Goal: Information Seeking & Learning: Learn about a topic

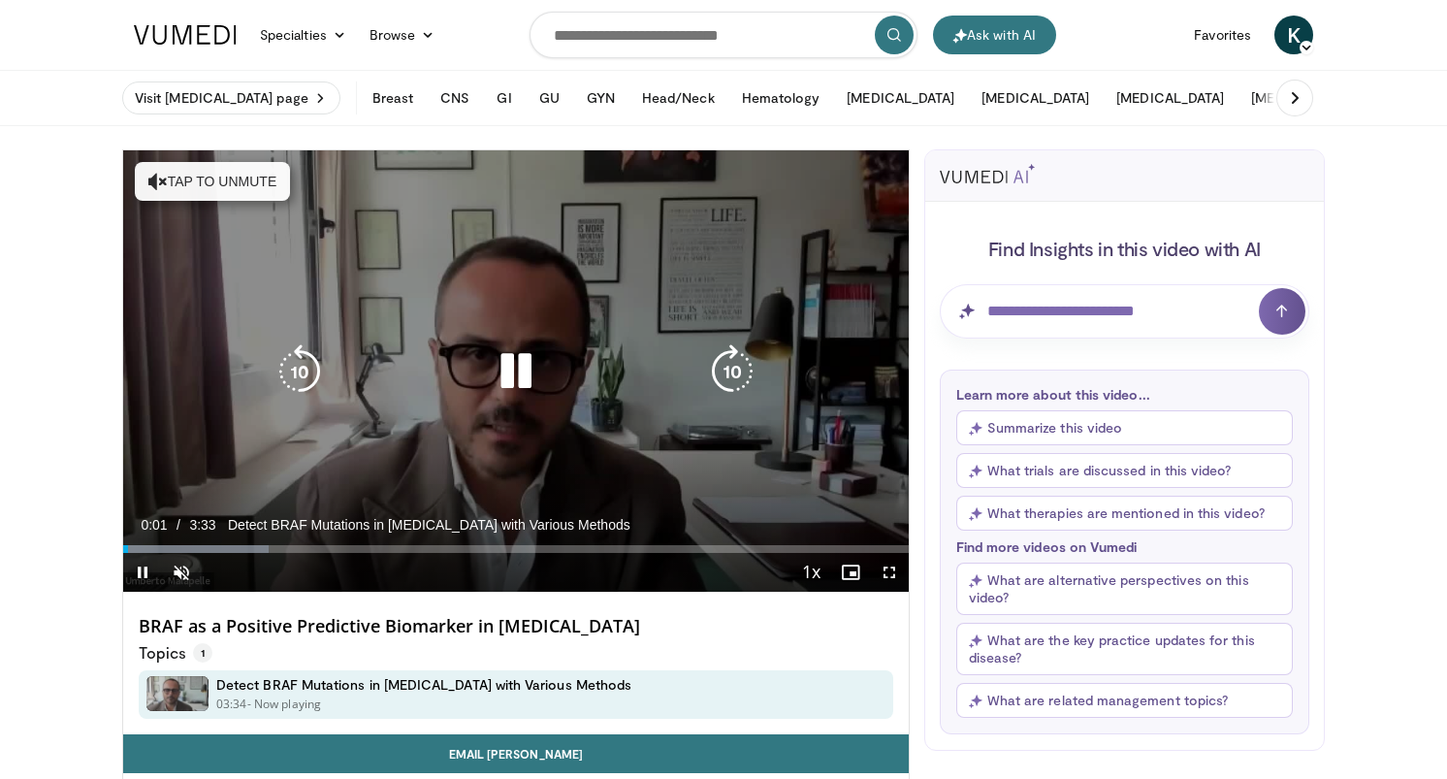
click at [525, 374] on icon "Video Player" at bounding box center [516, 371] width 54 height 54
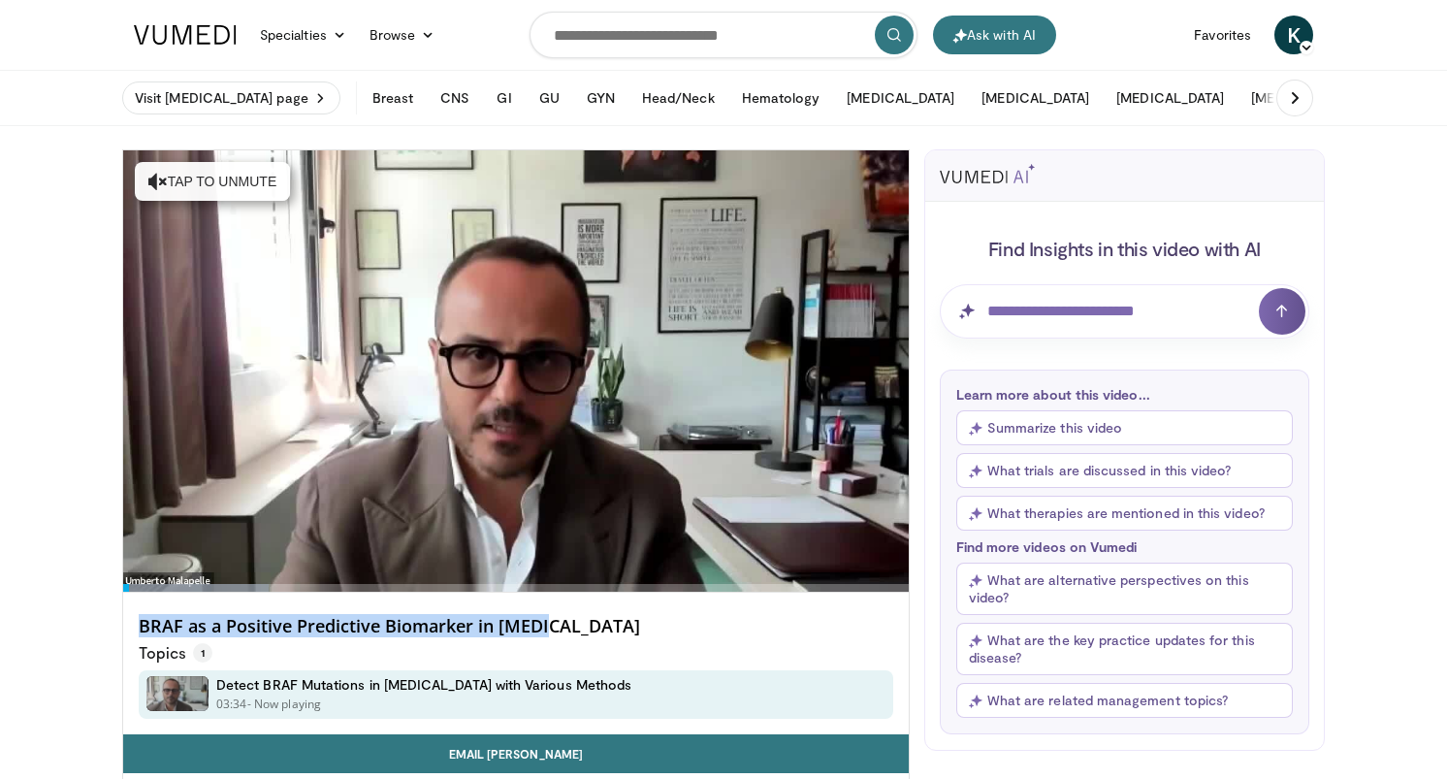
drag, startPoint x: 578, startPoint y: 626, endPoint x: 137, endPoint y: 623, distance: 441.3
click at [137, 622] on div "BRAF as a Positive Predictive Biomarker in NSCLC Topics 1 Detect BRAF Mutations…" at bounding box center [516, 664] width 786 height 142
copy h4 "BRAF as a Positive Predictive Biomarker in NSCLC"
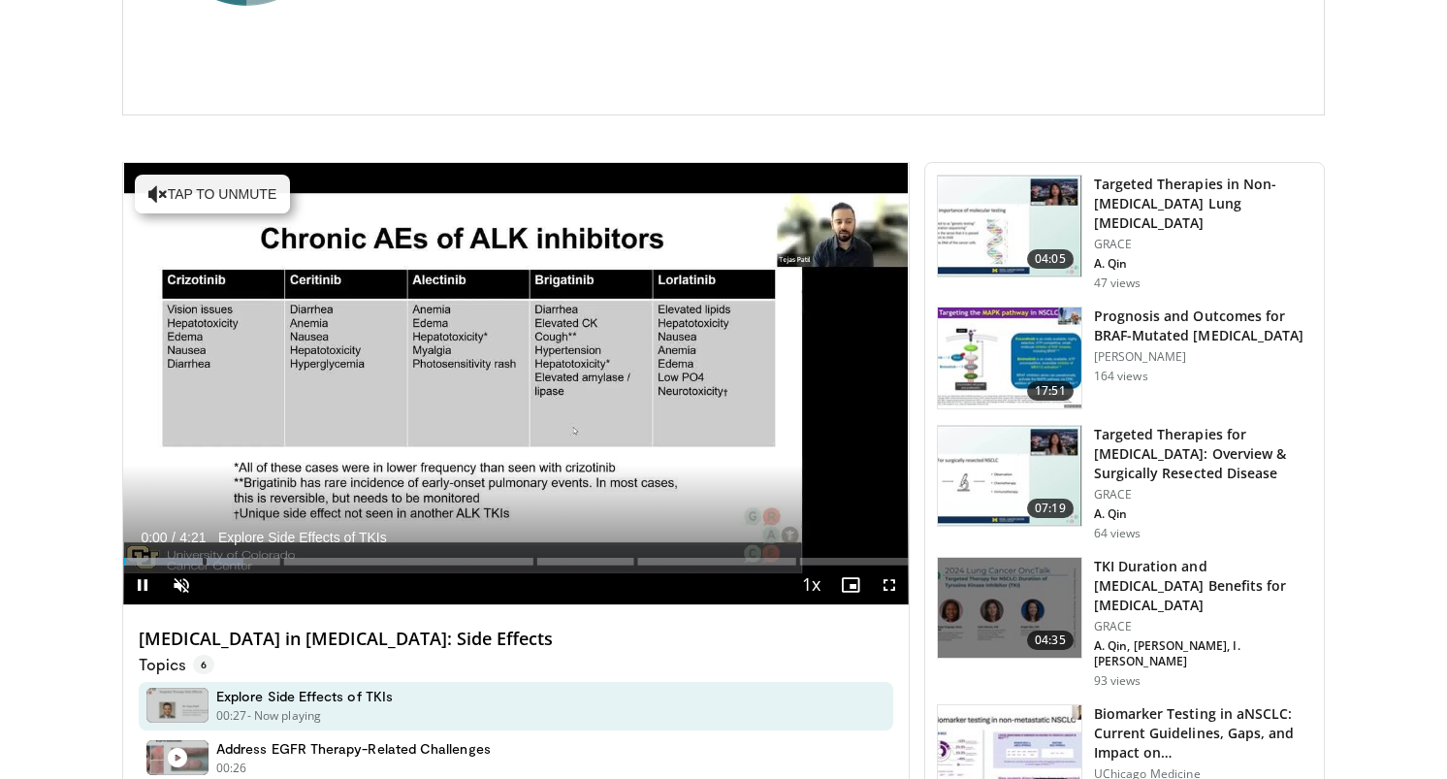
scroll to position [396, 0]
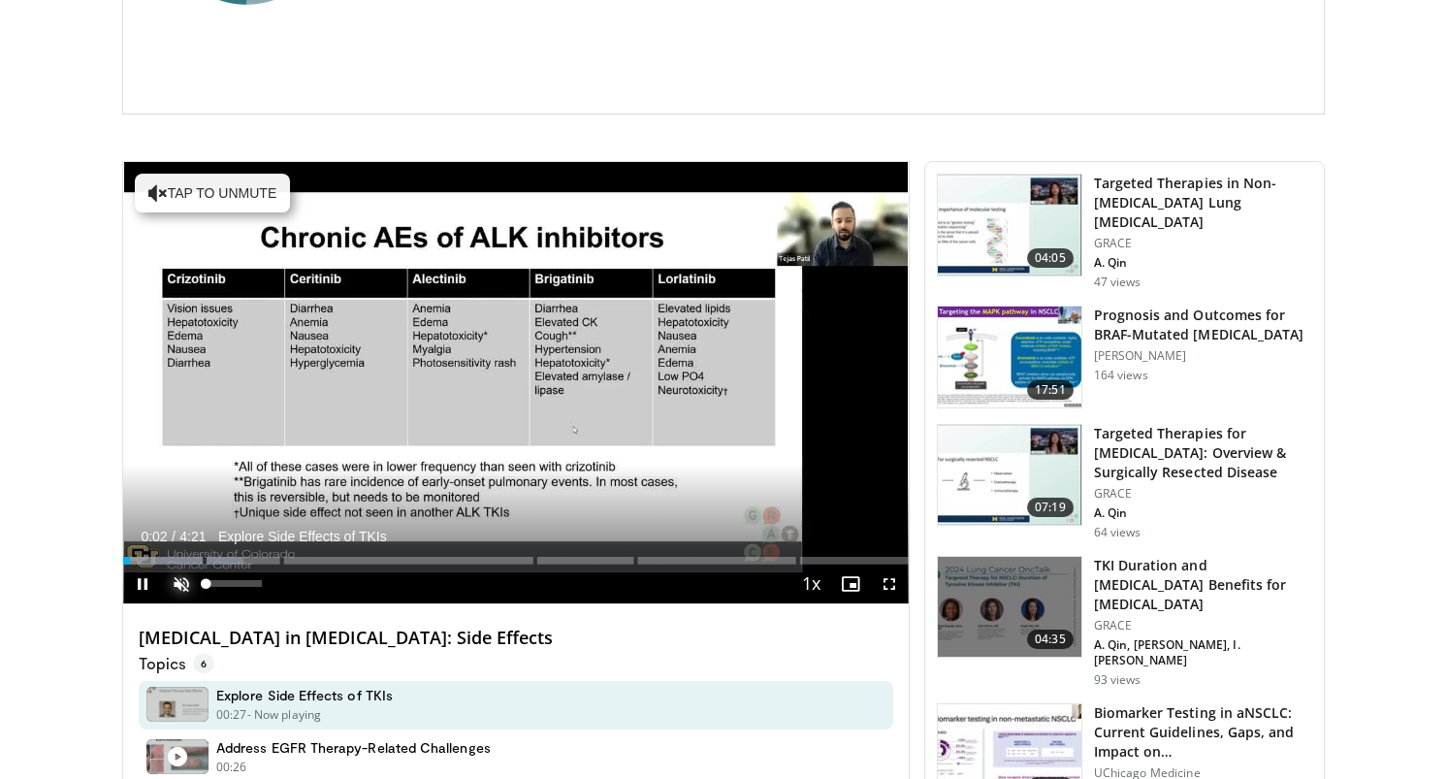
click at [180, 574] on span "Video Player" at bounding box center [181, 583] width 39 height 39
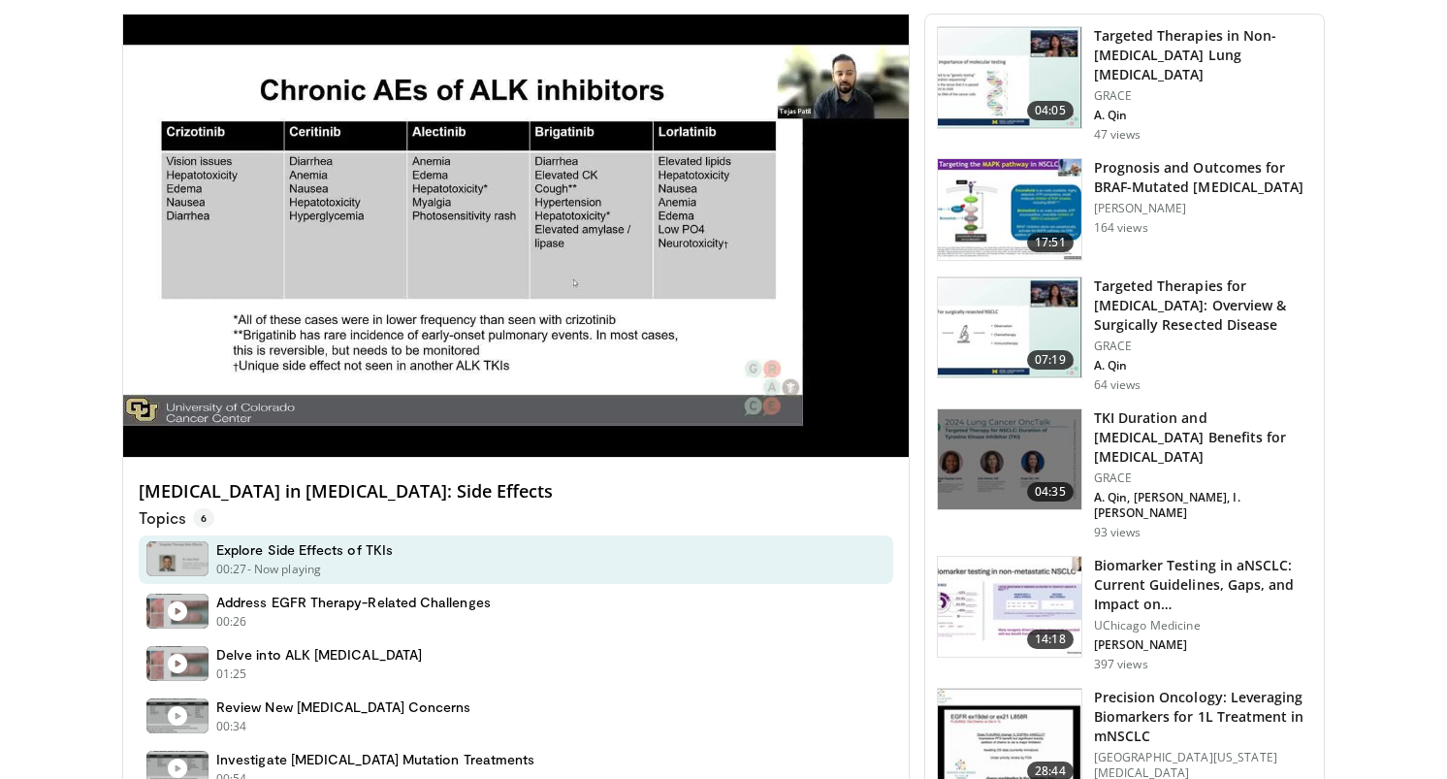
scroll to position [536, 0]
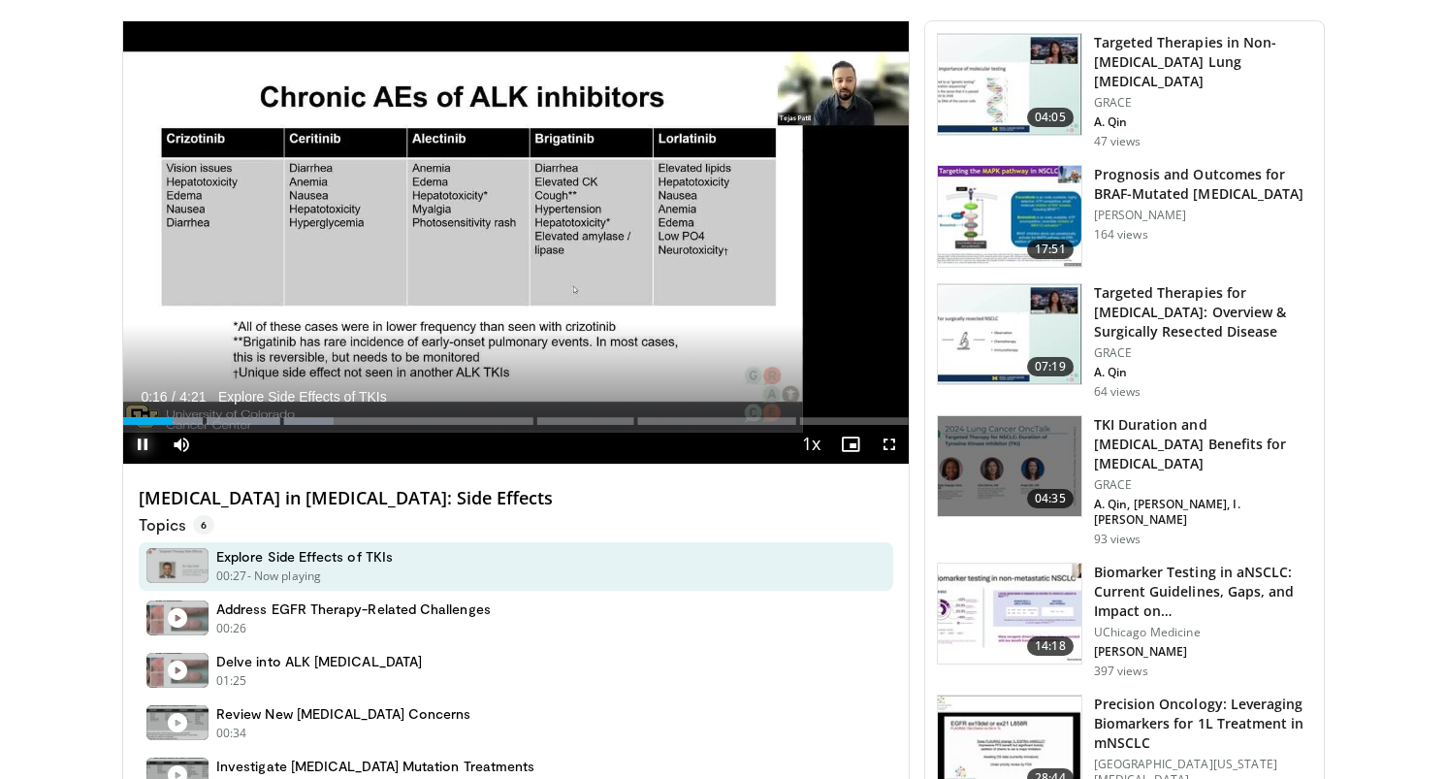
click at [142, 444] on span "Video Player" at bounding box center [142, 444] width 39 height 39
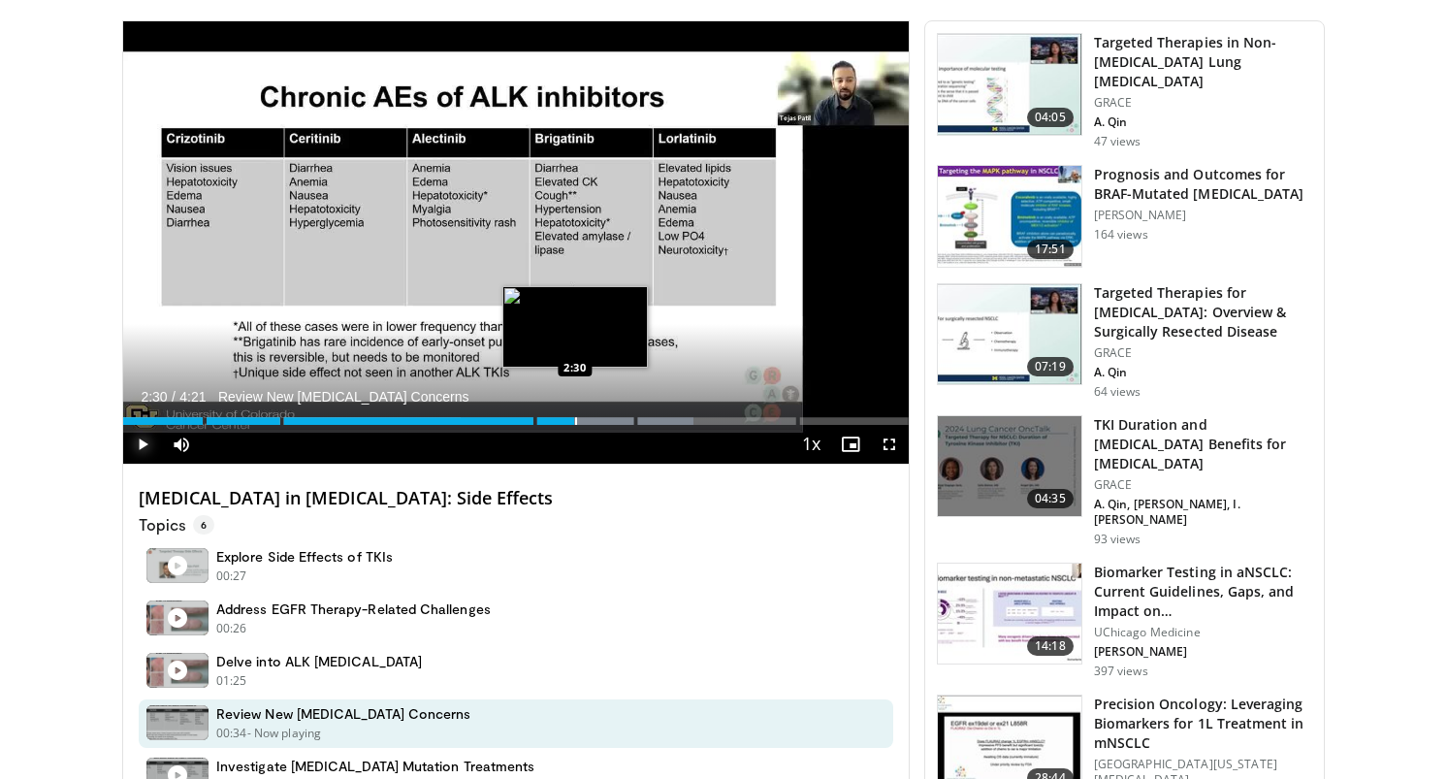
drag, startPoint x: 179, startPoint y: 419, endPoint x: 575, endPoint y: 419, distance: 395.7
click at [575, 419] on div "Progress Bar" at bounding box center [576, 421] width 2 height 8
drag, startPoint x: 575, startPoint y: 419, endPoint x: 601, endPoint y: 415, distance: 26.5
click at [601, 415] on div "Loaded : 95.63% 2:38 2:38" at bounding box center [516, 415] width 786 height 18
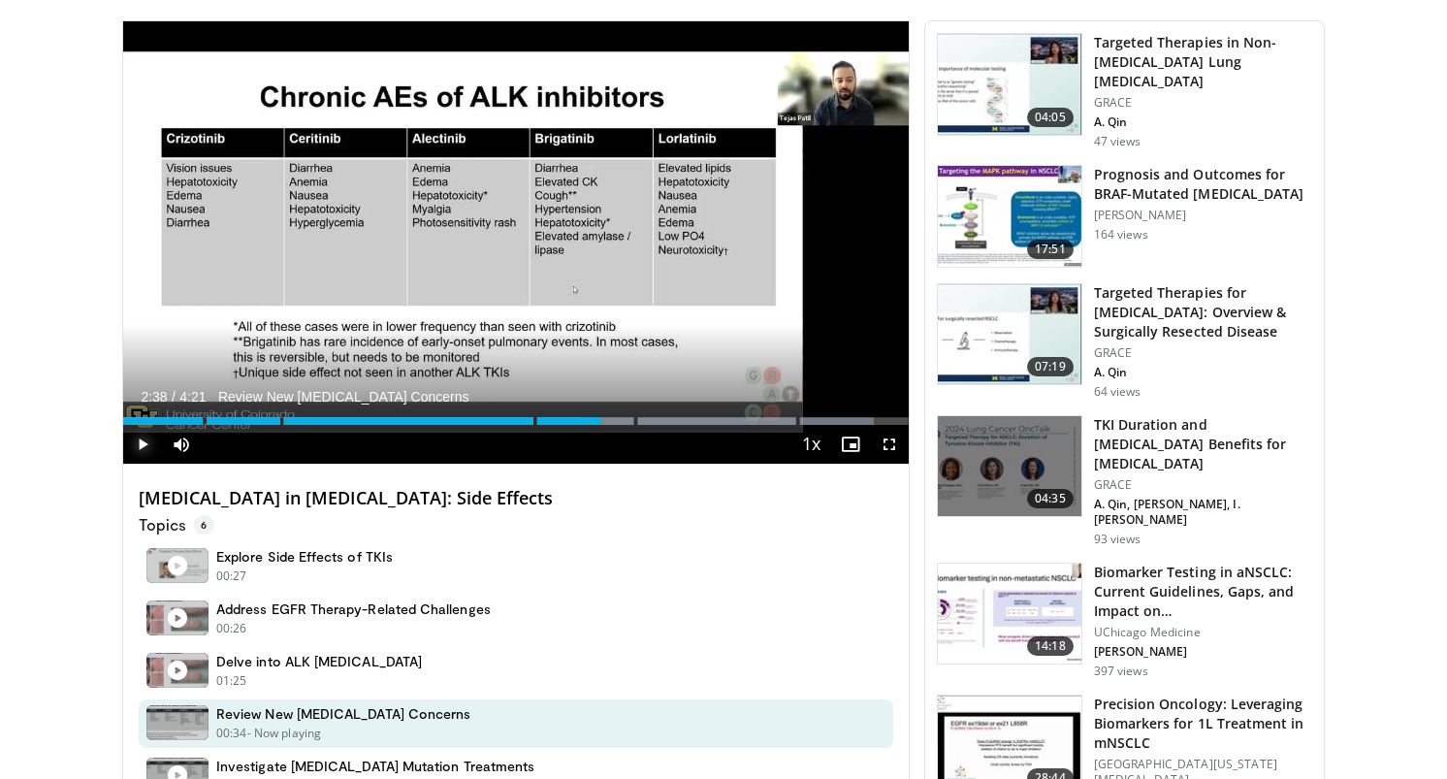
click at [128, 446] on span "Video Player" at bounding box center [142, 444] width 39 height 39
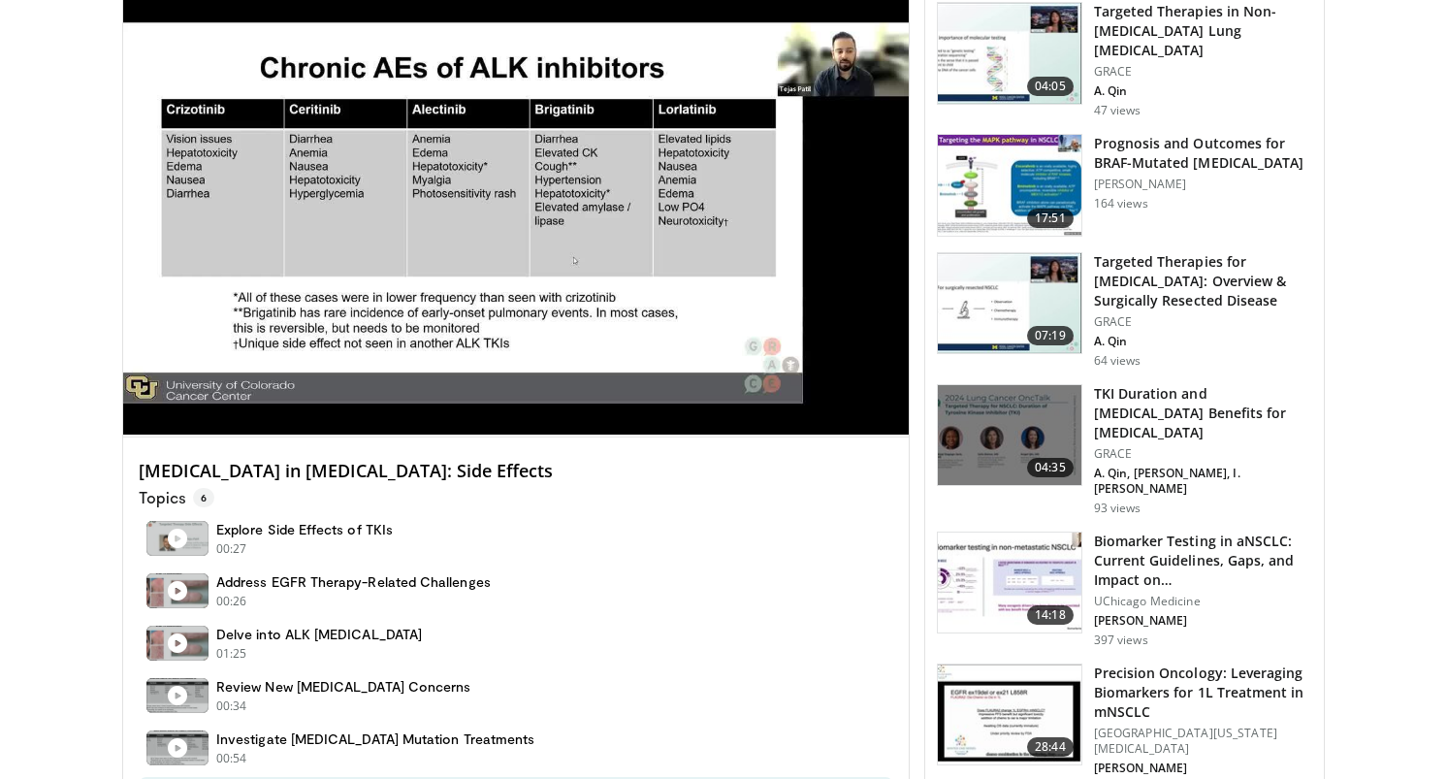
scroll to position [569, 0]
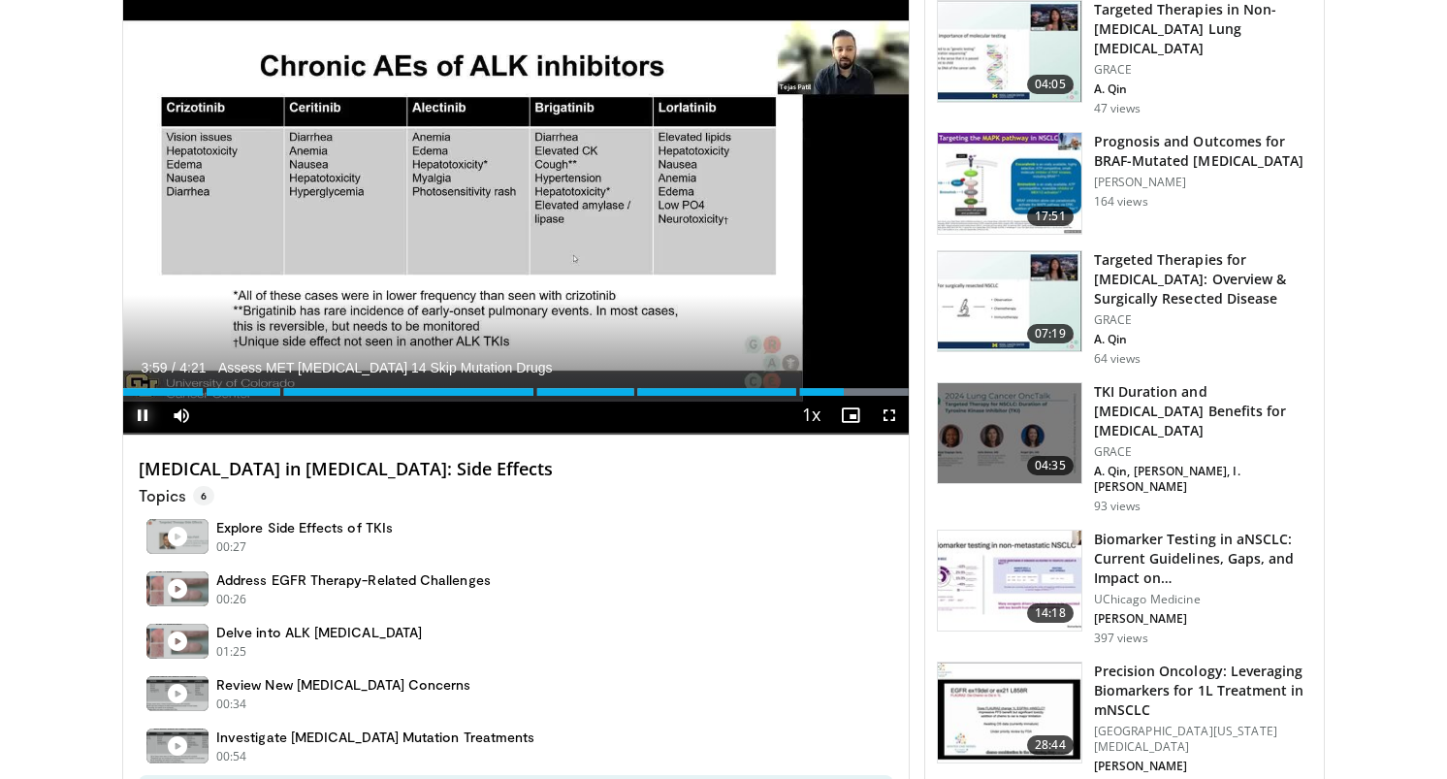
click at [138, 421] on span "Video Player" at bounding box center [142, 415] width 39 height 39
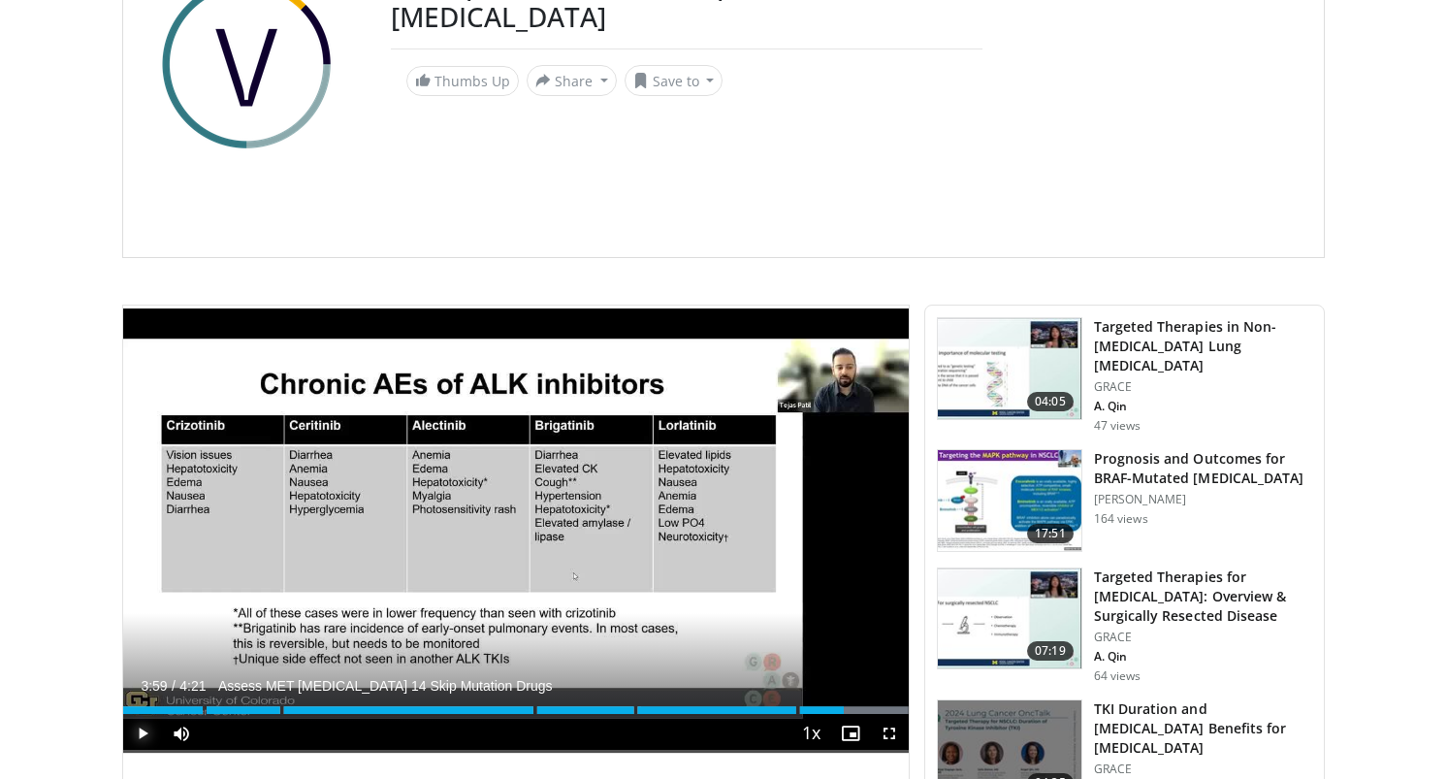
scroll to position [240, 0]
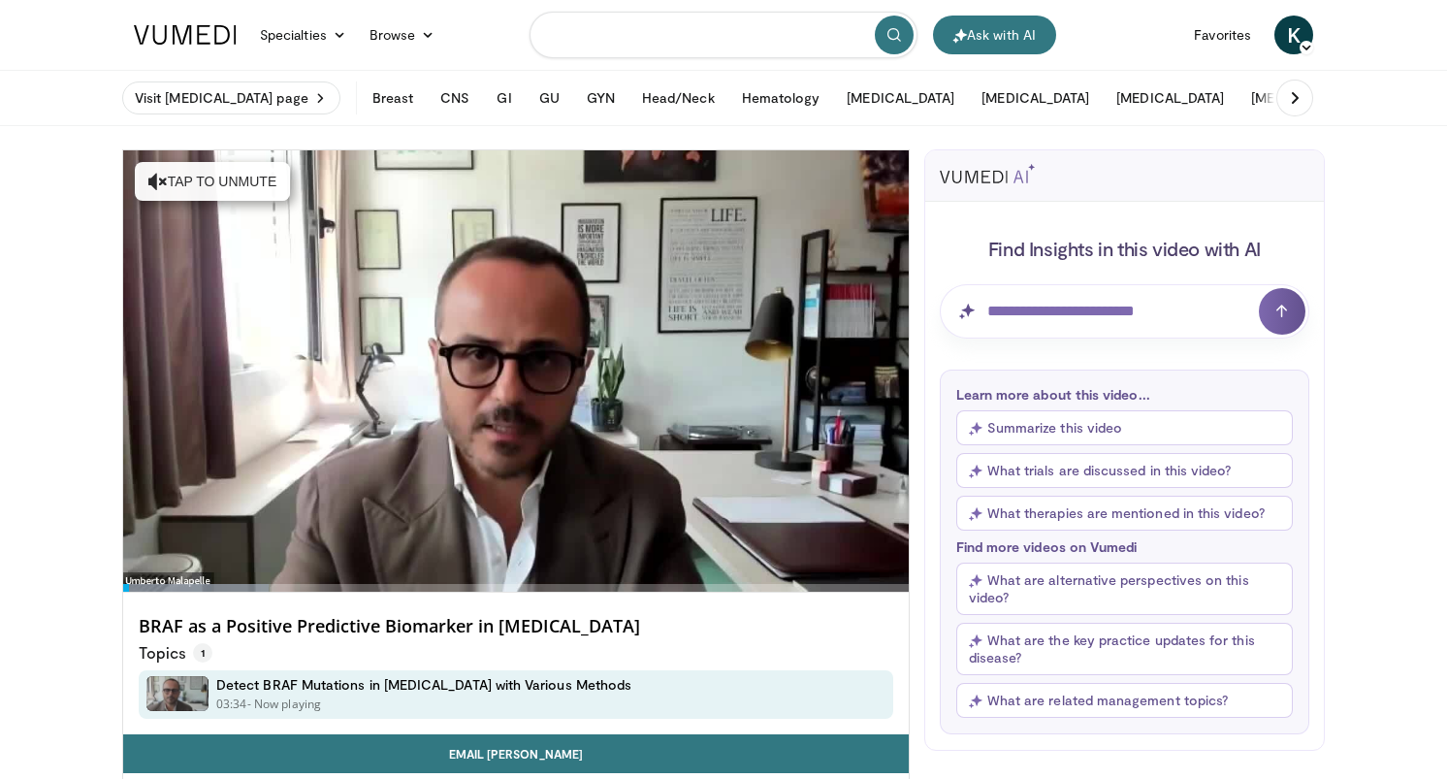
click at [651, 35] on input "Search topics, interventions" at bounding box center [724, 35] width 388 height 47
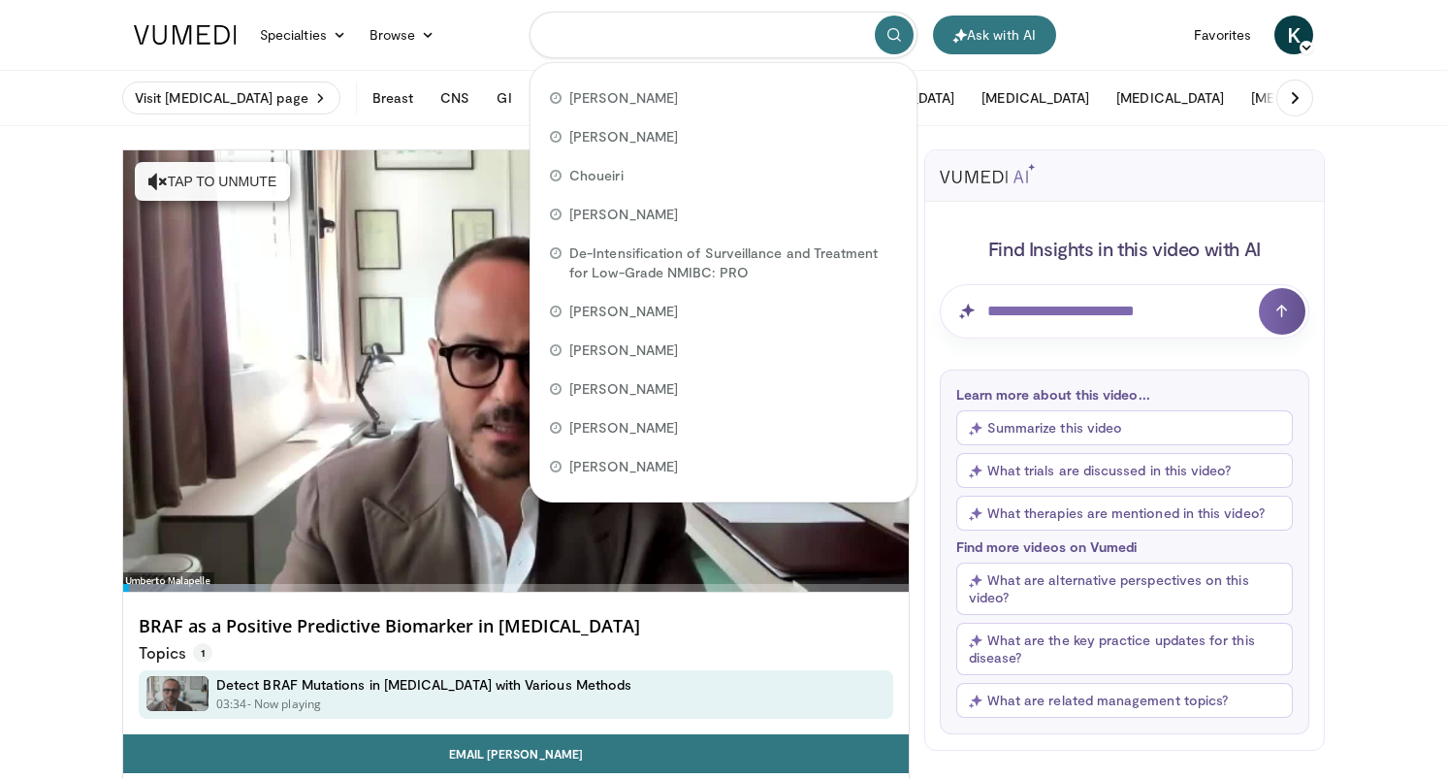
paste input "**********"
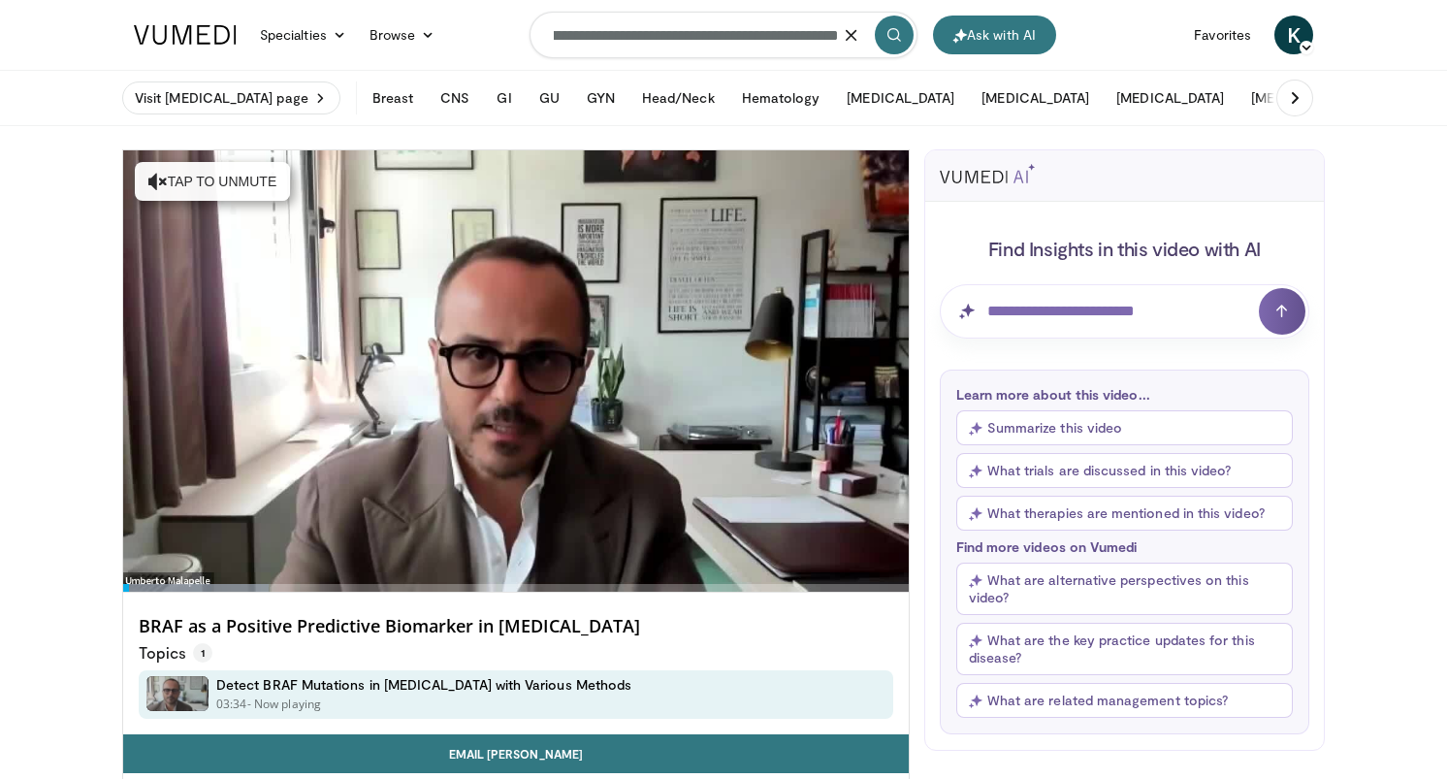
type input "**********"
click at [898, 38] on icon "submit" at bounding box center [894, 35] width 16 height 16
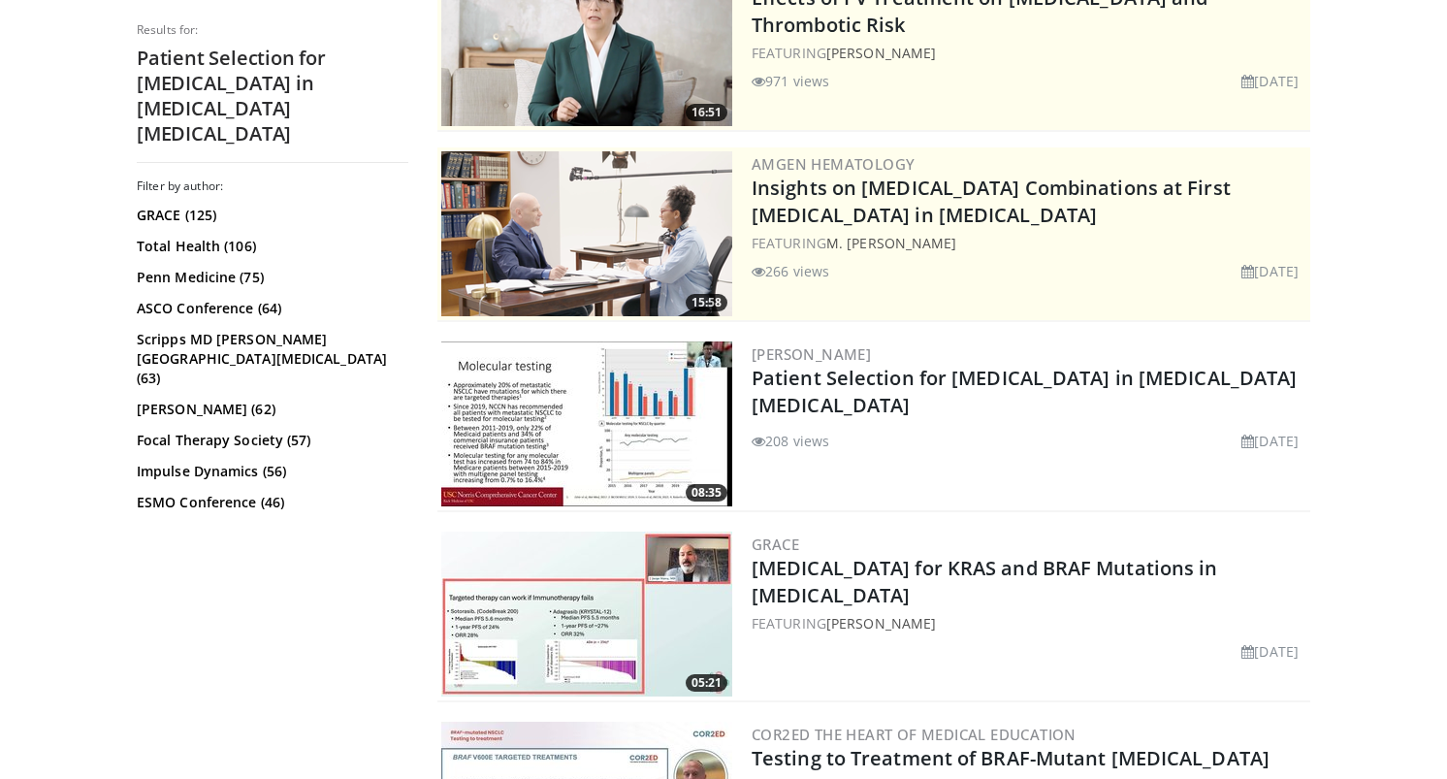
scroll to position [253, 0]
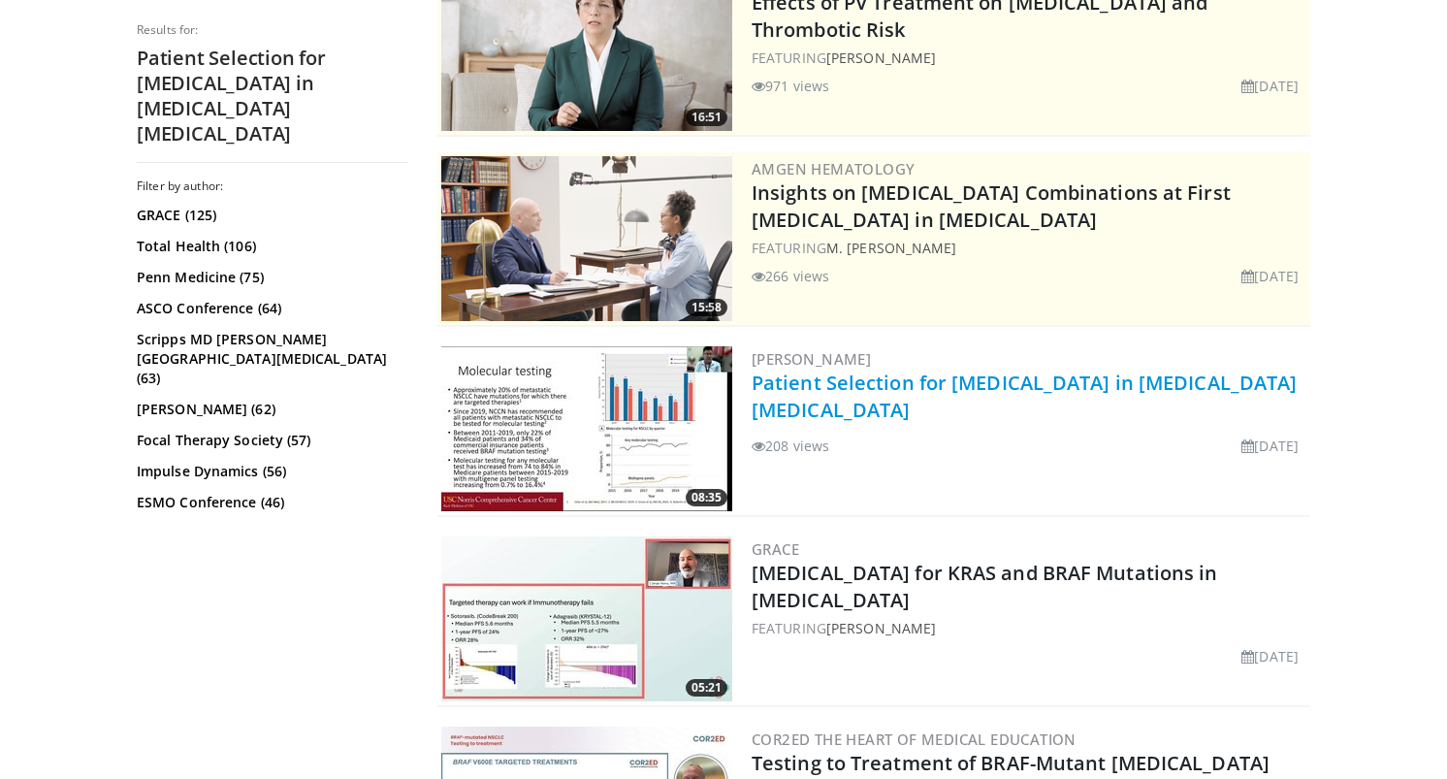
click at [927, 376] on link "Patient Selection for Targeted Therapy in BRAF V600E NSCLC" at bounding box center [1024, 395] width 545 height 53
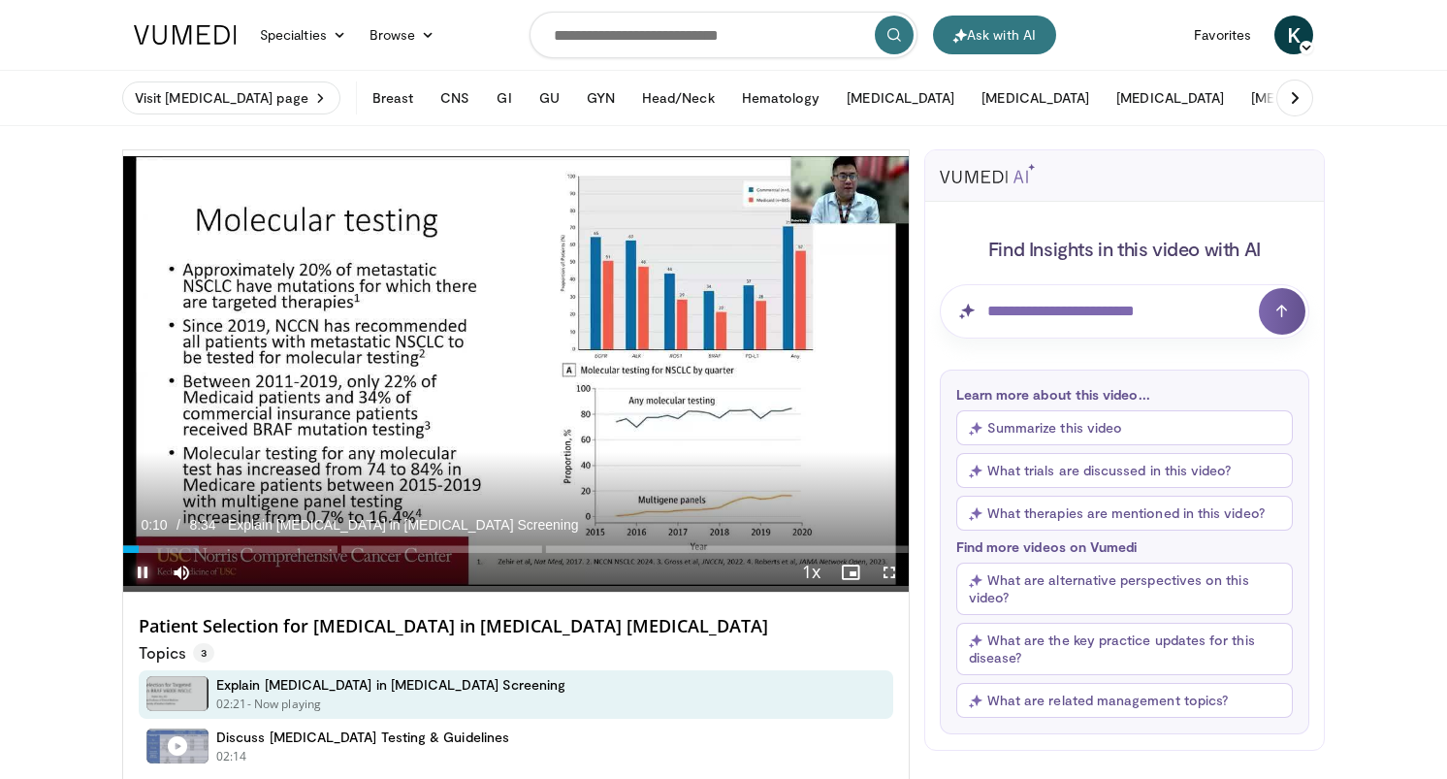
click at [145, 565] on span "Video Player" at bounding box center [142, 572] width 39 height 39
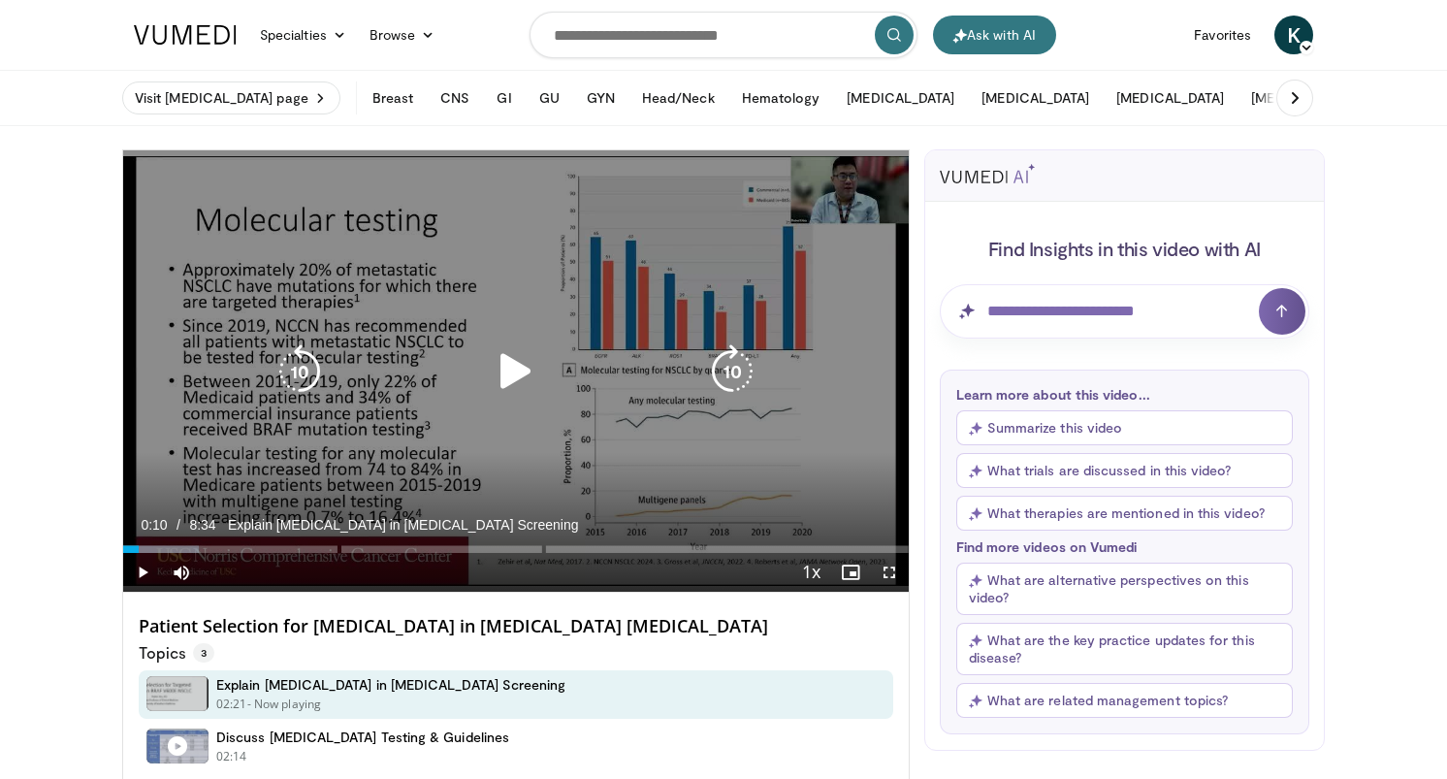
click at [503, 378] on icon "Video Player" at bounding box center [516, 371] width 54 height 54
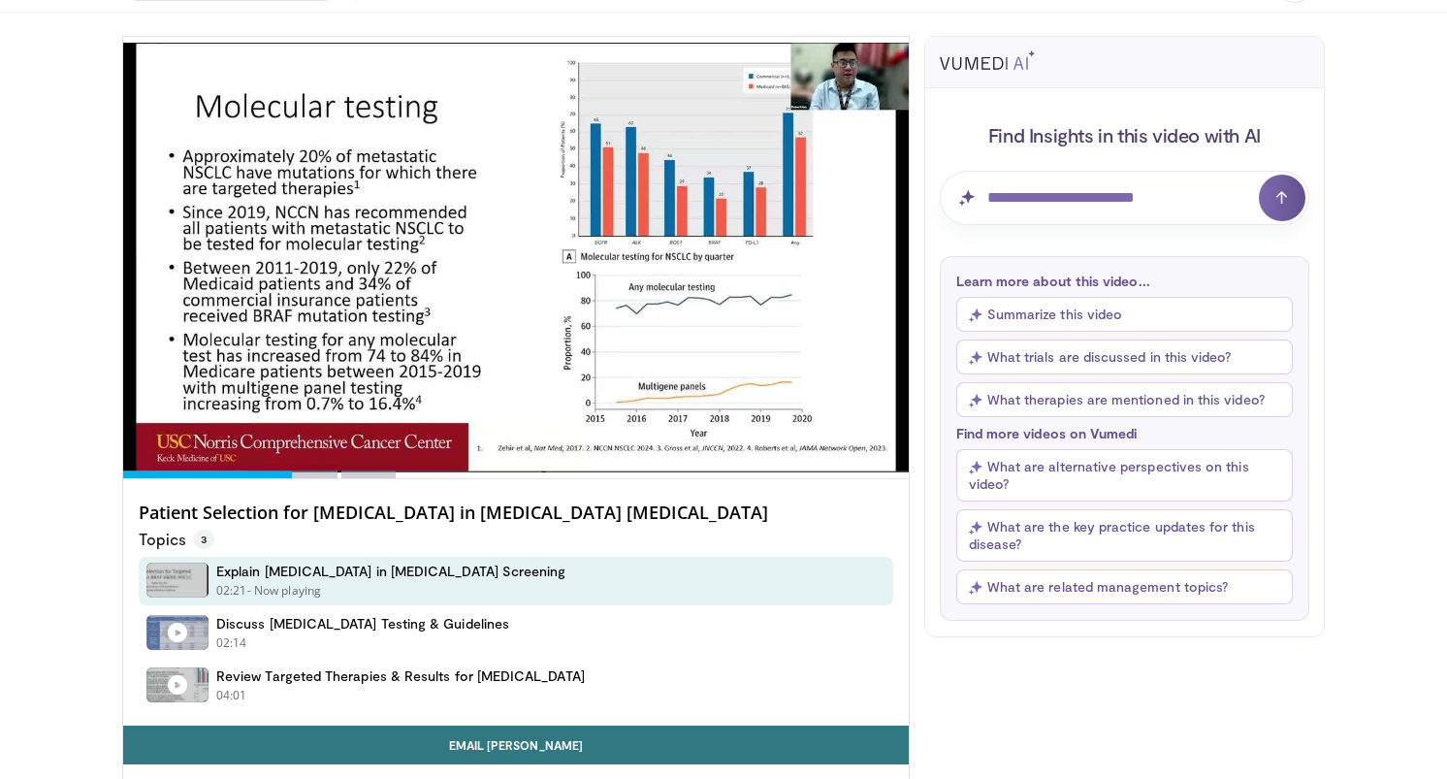
scroll to position [114, 0]
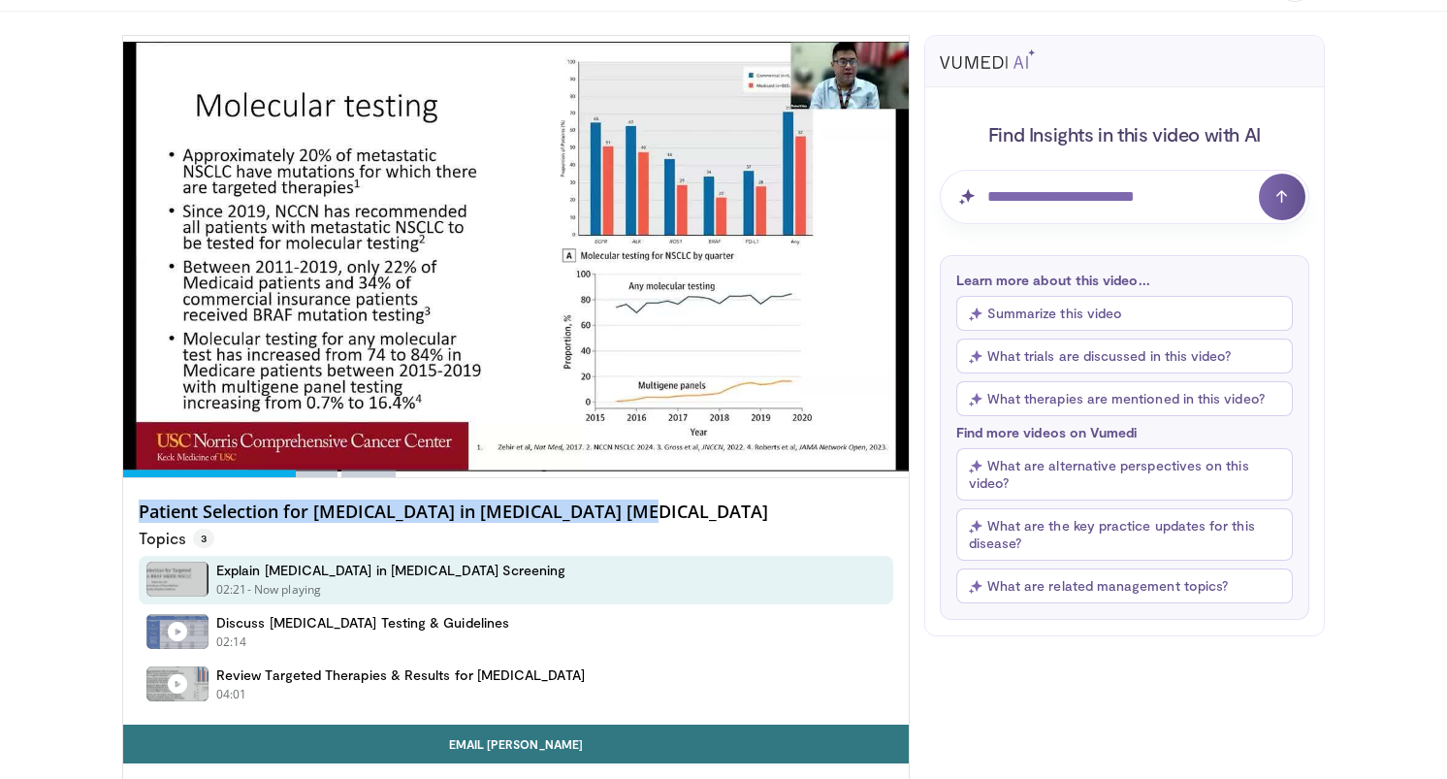
drag, startPoint x: 673, startPoint y: 513, endPoint x: 136, endPoint y: 517, distance: 537.3
click at [136, 517] on div "Patient Selection for Targeted Therapy in BRAF V600E NSCLC Topics 3 Explain BRA…" at bounding box center [516, 601] width 786 height 246
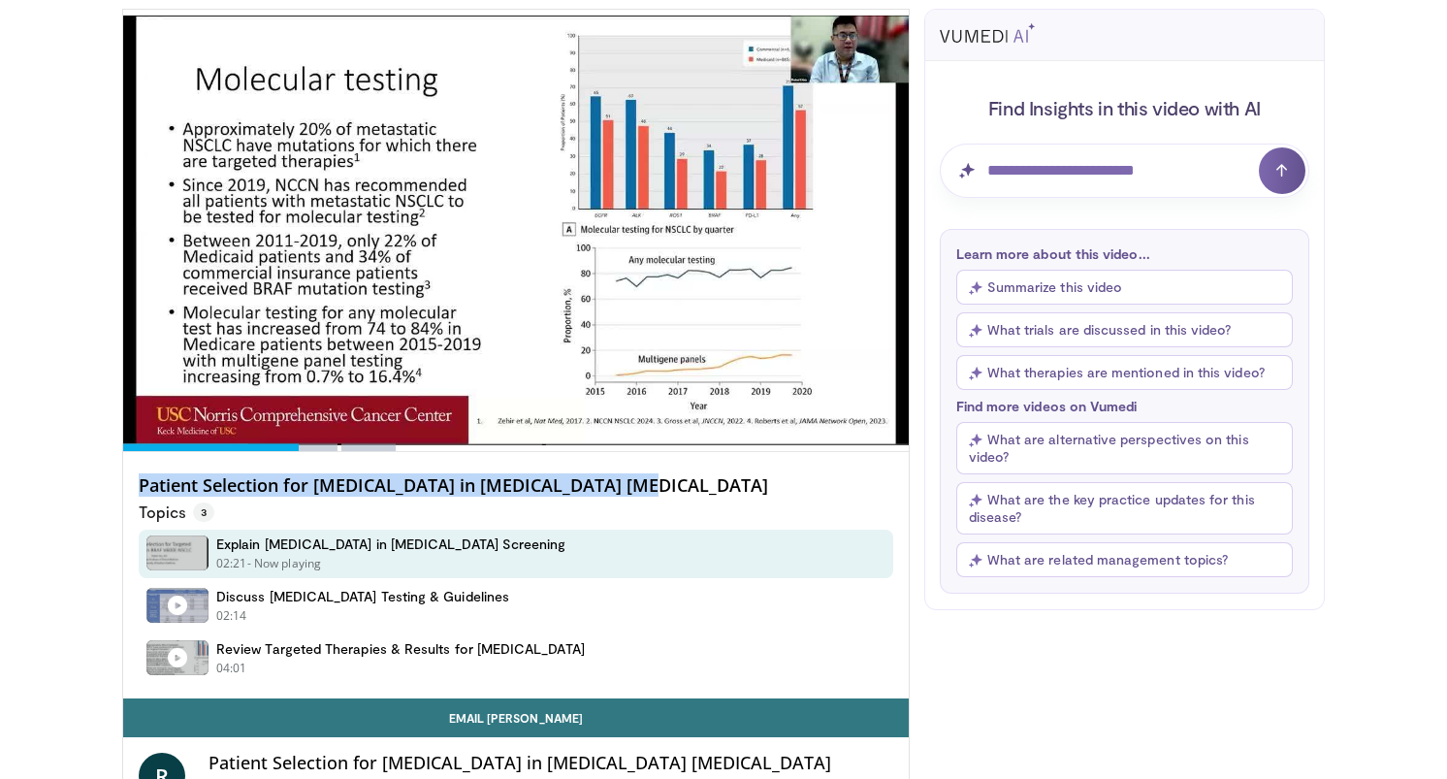
scroll to position [134, 0]
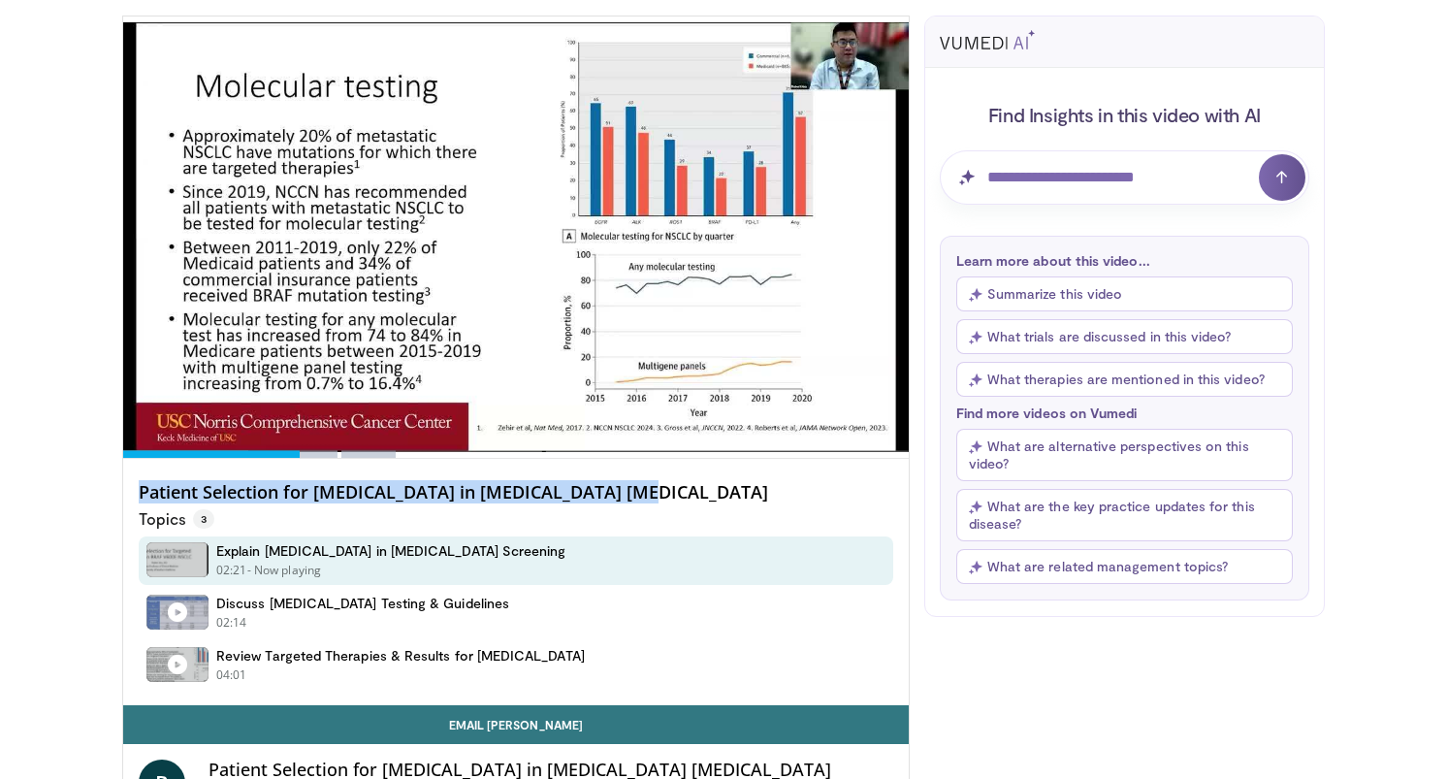
copy h4 "Patient Selection for [MEDICAL_DATA] in [MEDICAL_DATA] [MEDICAL_DATA]"
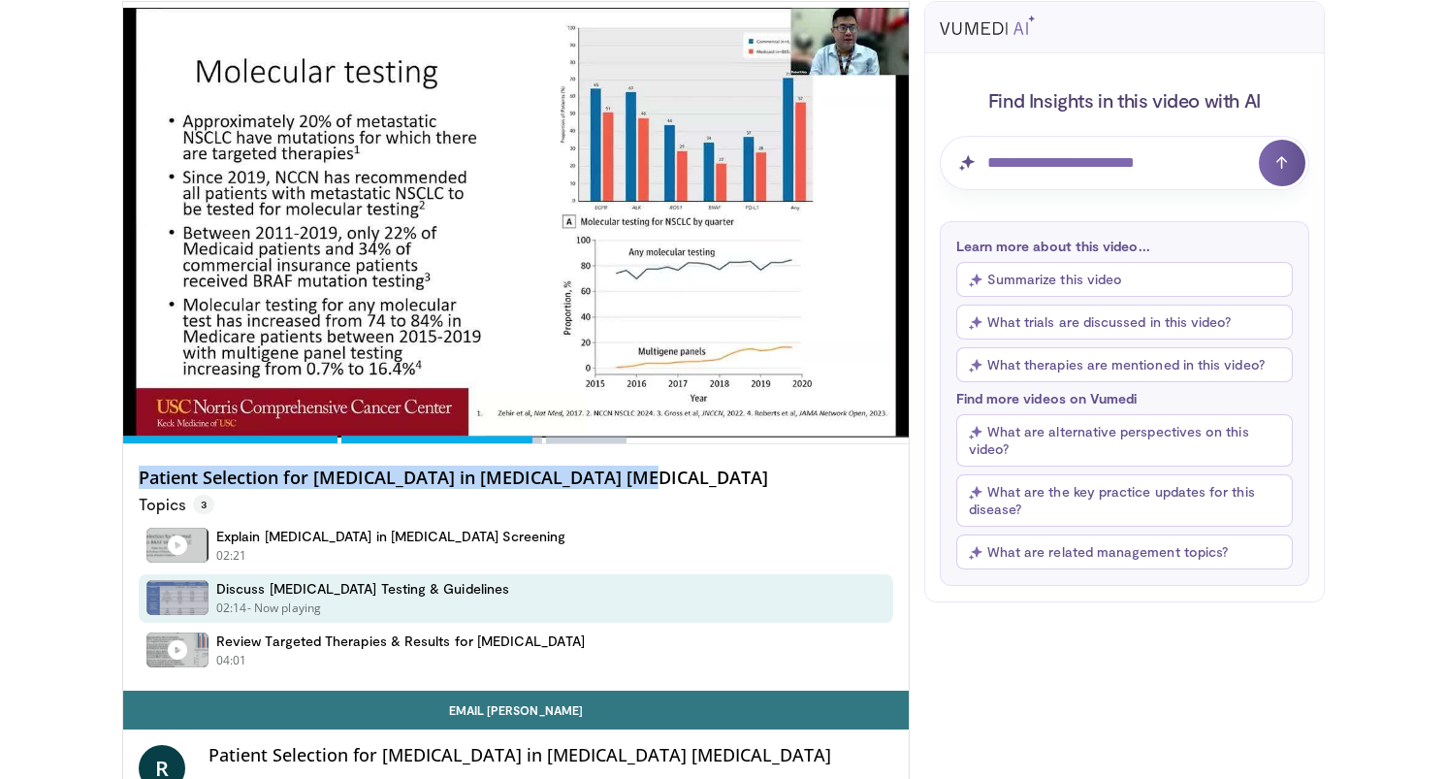
scroll to position [136, 0]
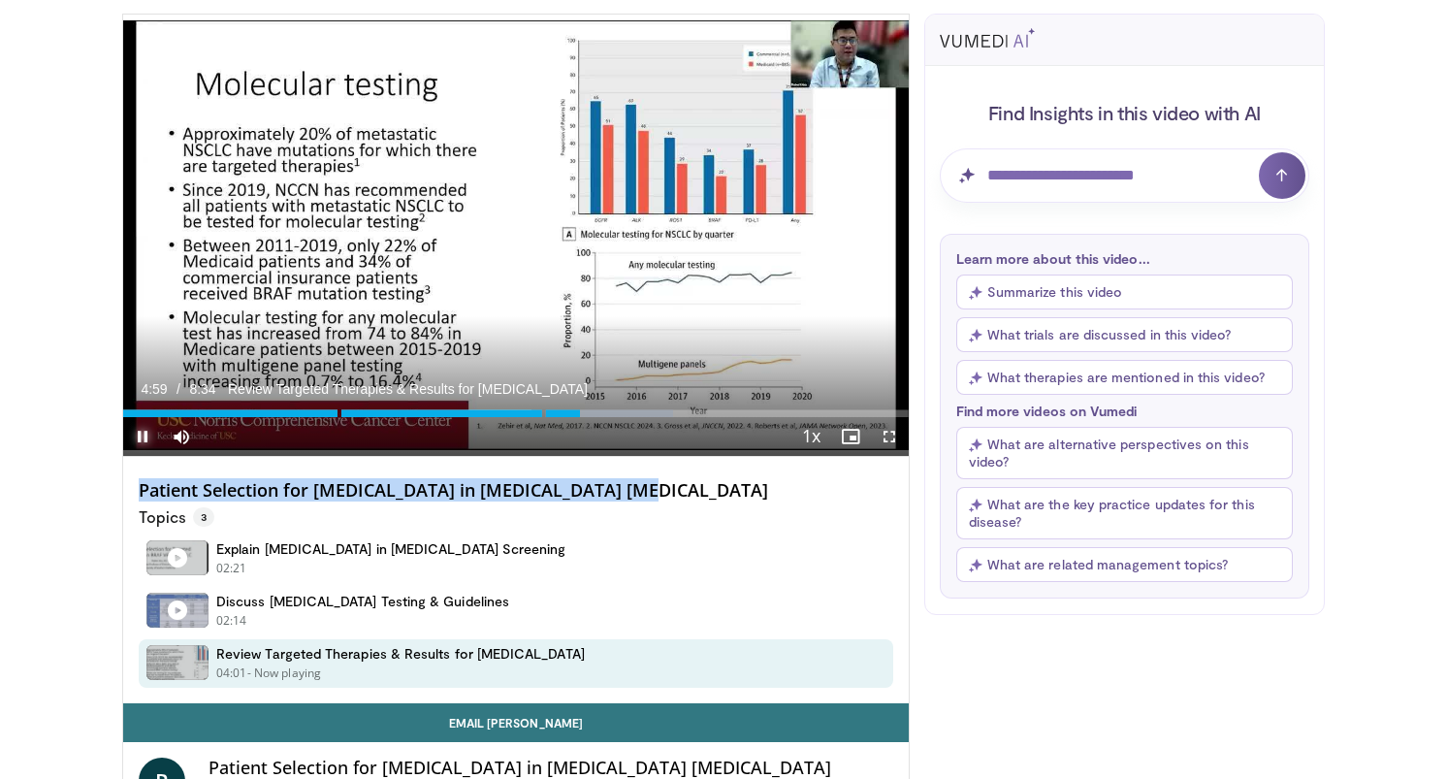
click at [132, 431] on span "Video Player" at bounding box center [142, 436] width 39 height 39
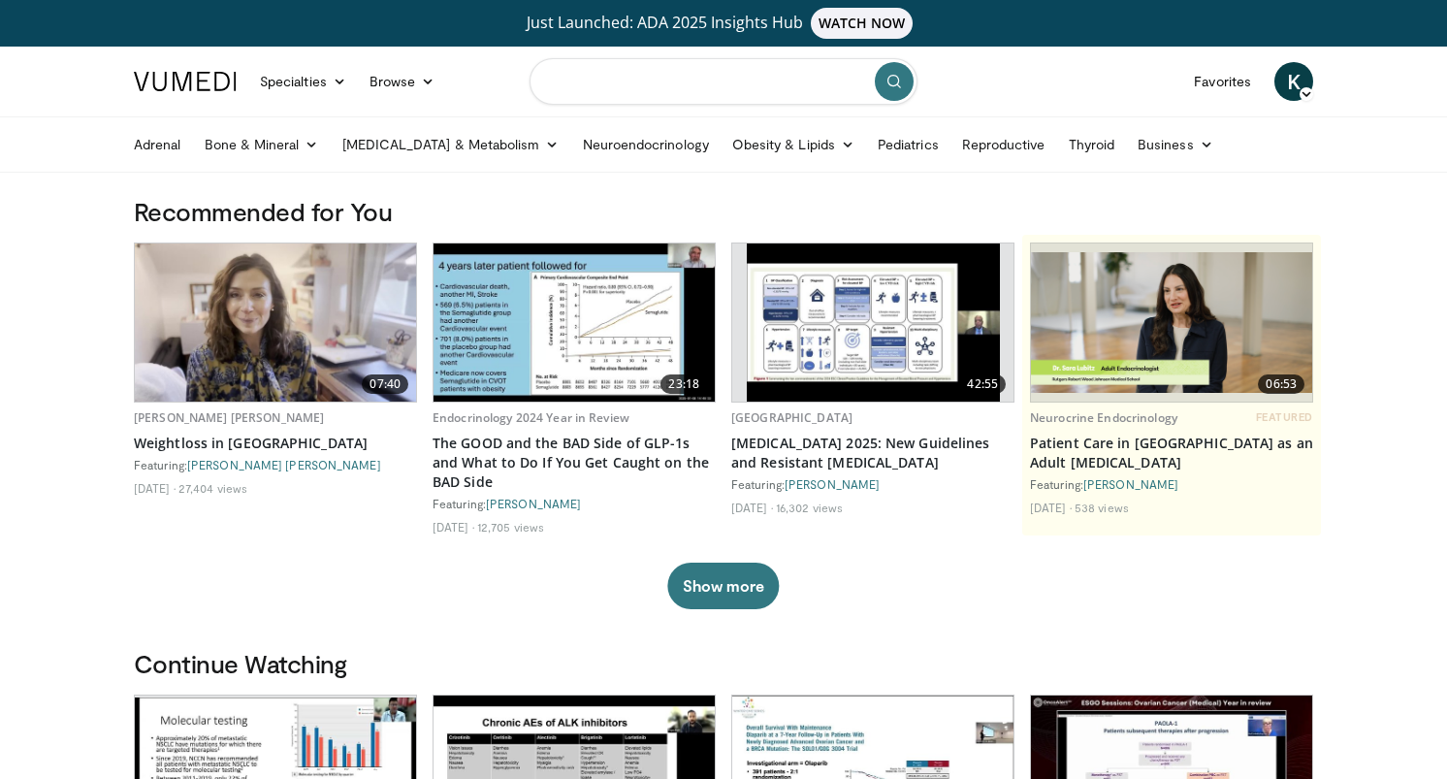
click at [764, 81] on input "Search topics, interventions" at bounding box center [724, 81] width 388 height 47
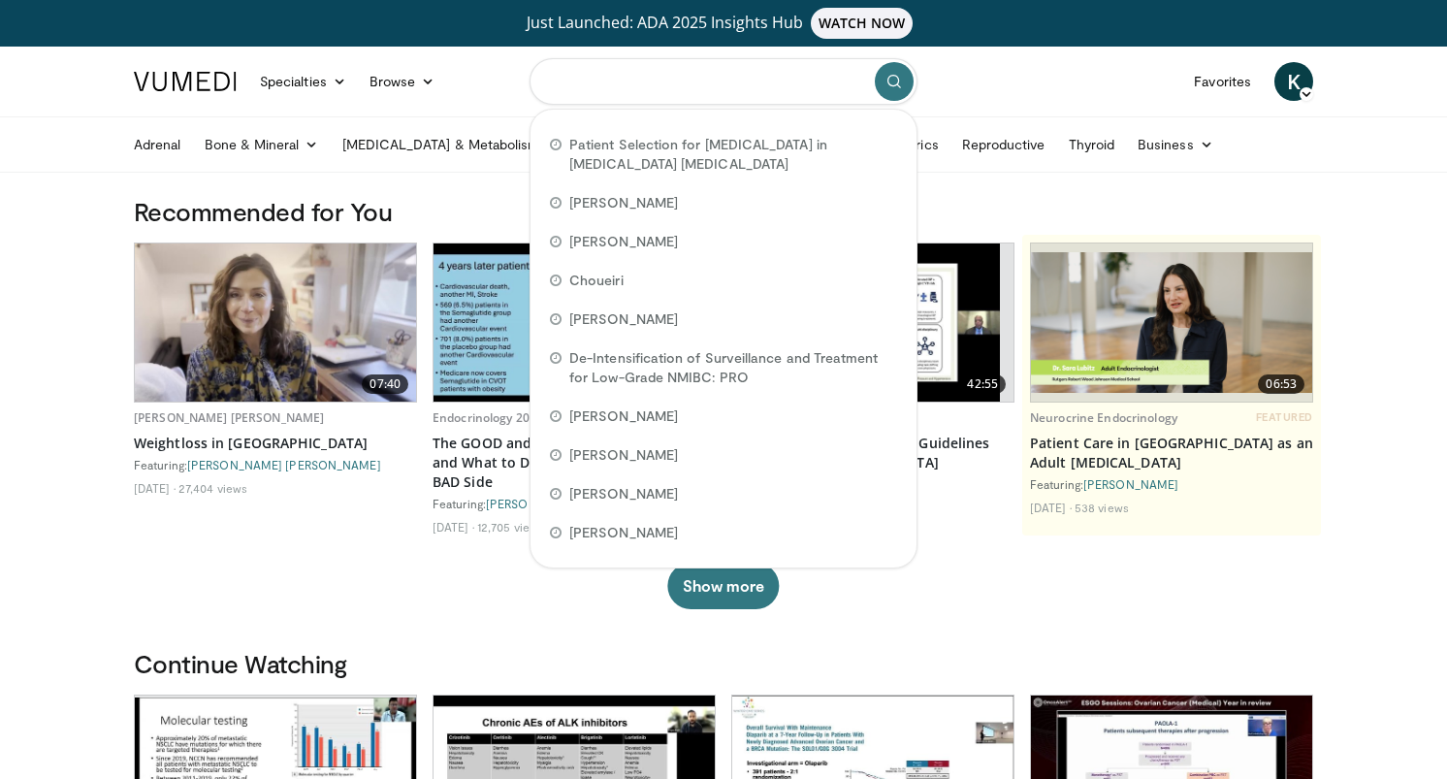
paste input "**********"
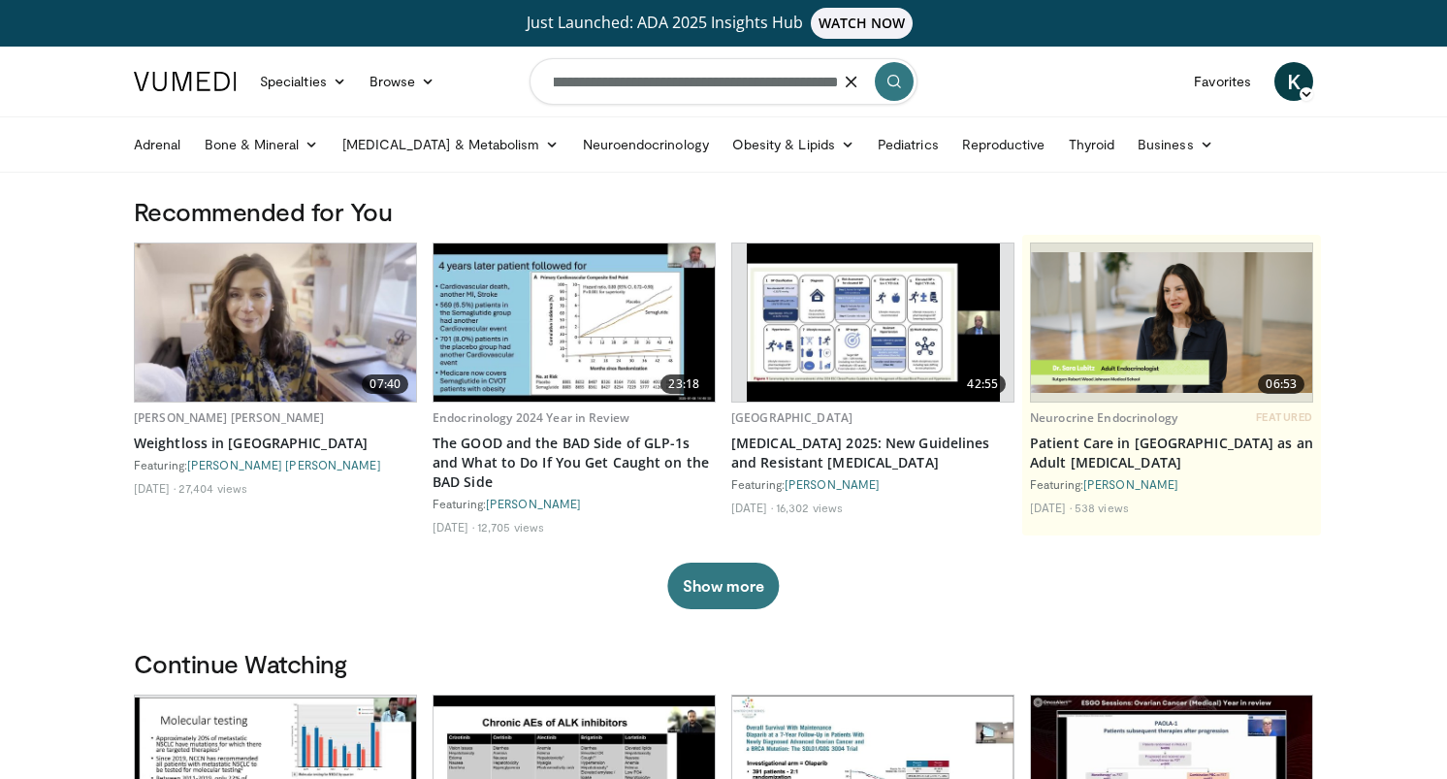
type input "**********"
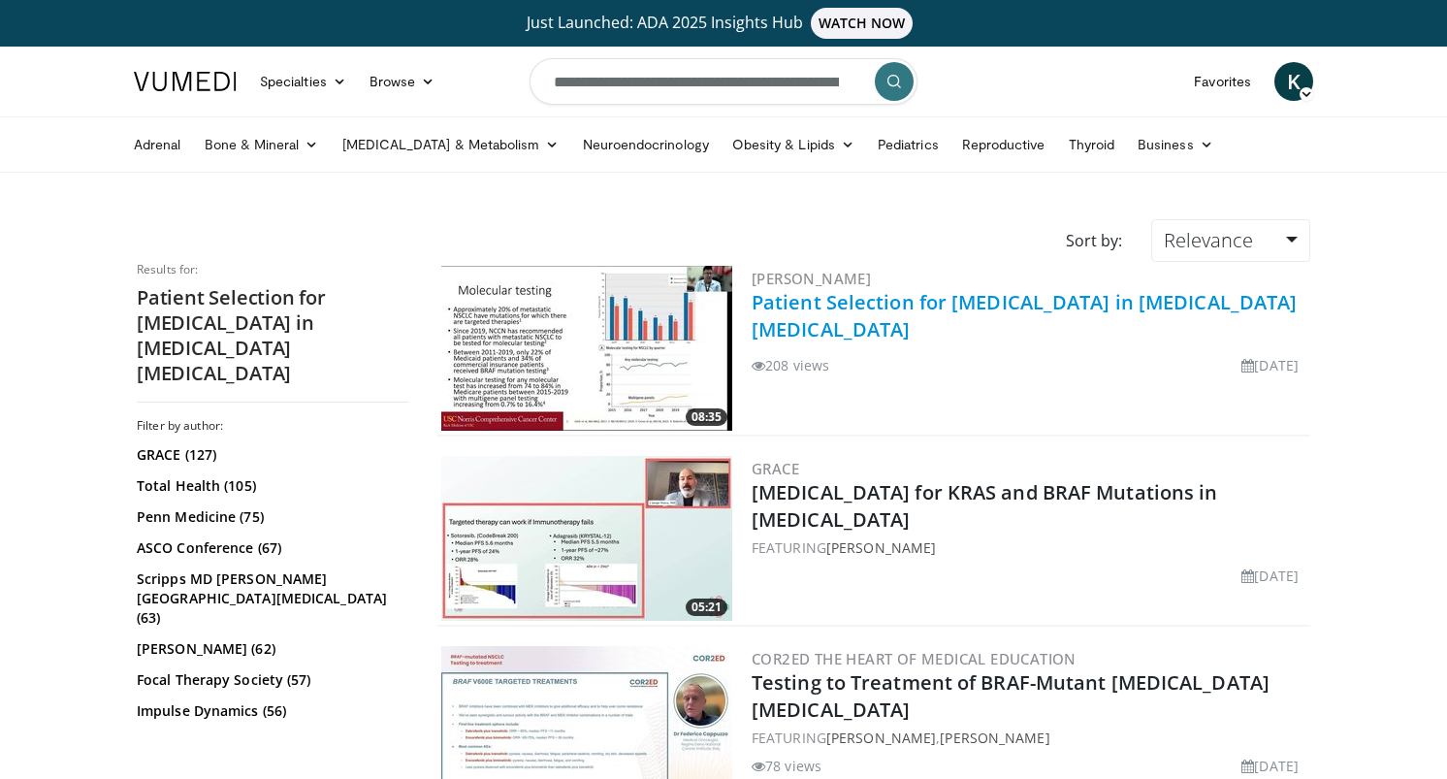
click at [1074, 302] on link "Patient Selection for [MEDICAL_DATA] in [MEDICAL_DATA] [MEDICAL_DATA]" at bounding box center [1024, 315] width 545 height 53
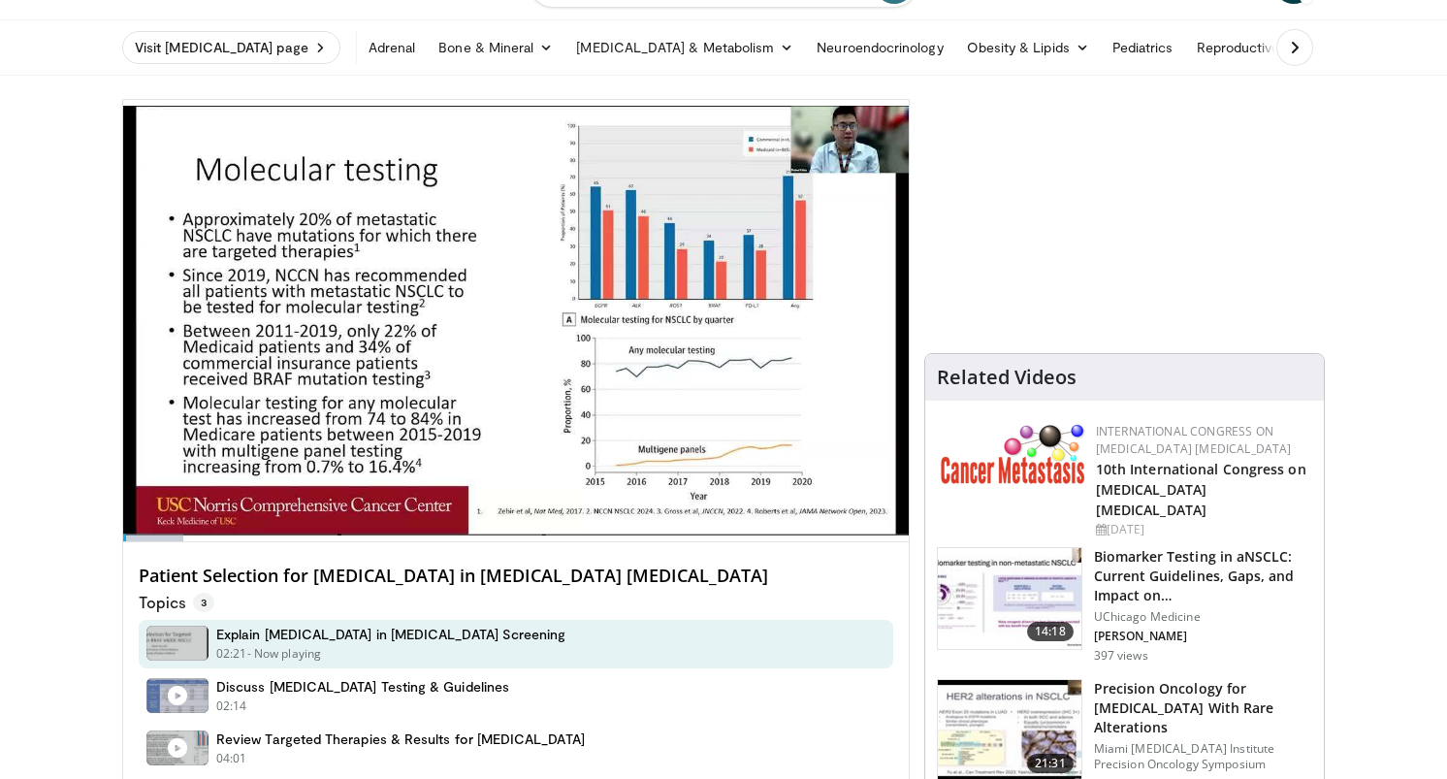
scroll to position [105, 0]
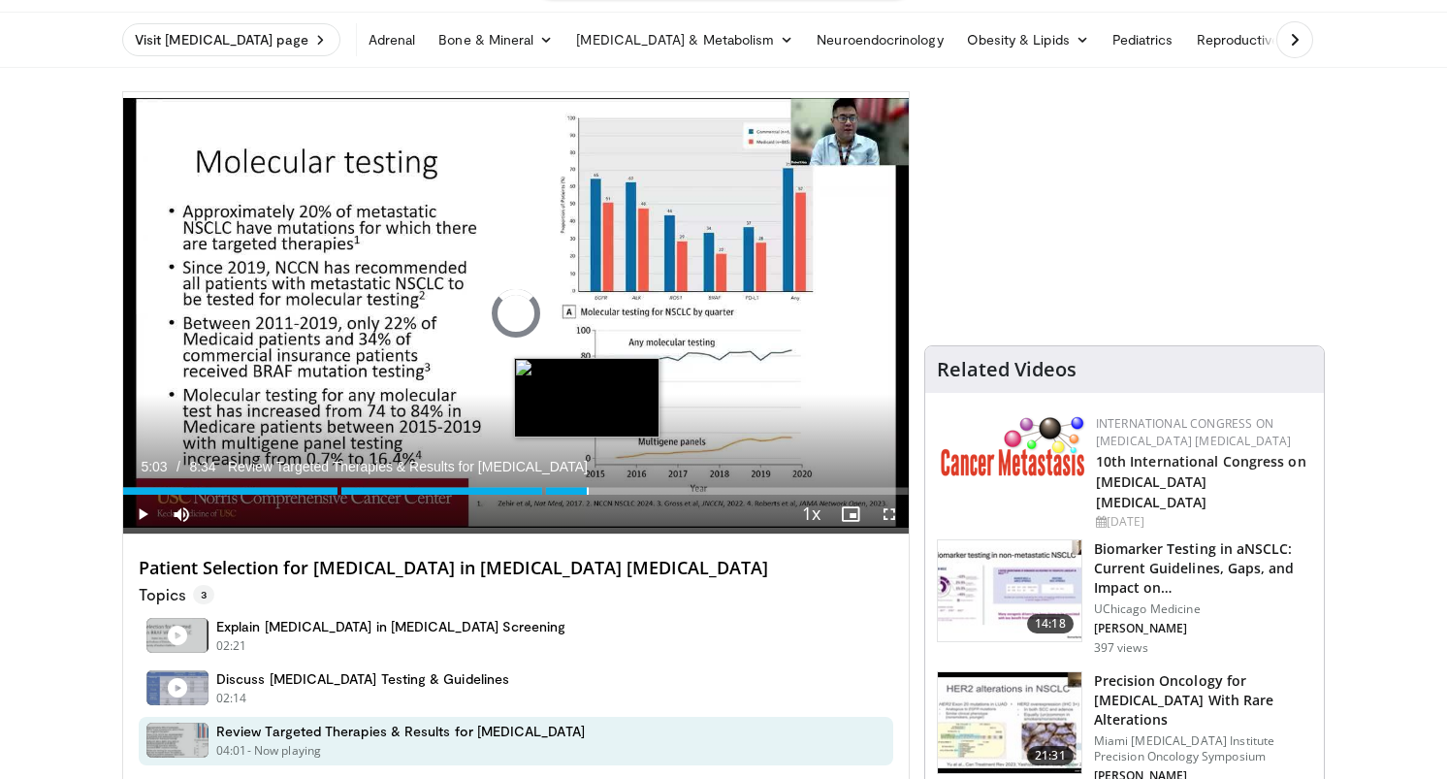
click at [587, 494] on div "5:03" at bounding box center [588, 491] width 2 height 8
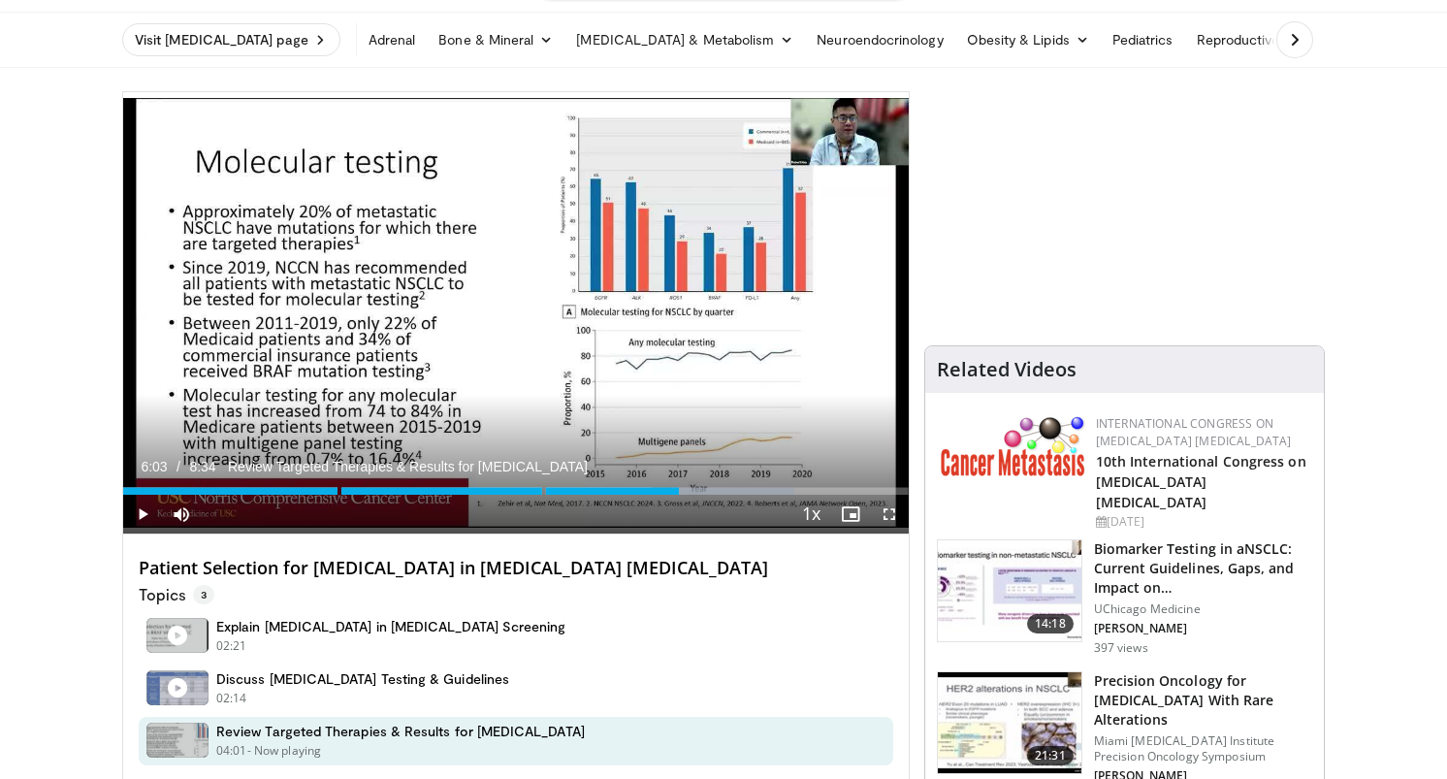
drag, startPoint x: 591, startPoint y: 490, endPoint x: 678, endPoint y: 470, distance: 89.4
click at [678, 495] on div "Current Time 6:03 / Duration 8:34 Review Targeted Therapies & Results for [MEDI…" at bounding box center [516, 514] width 786 height 39
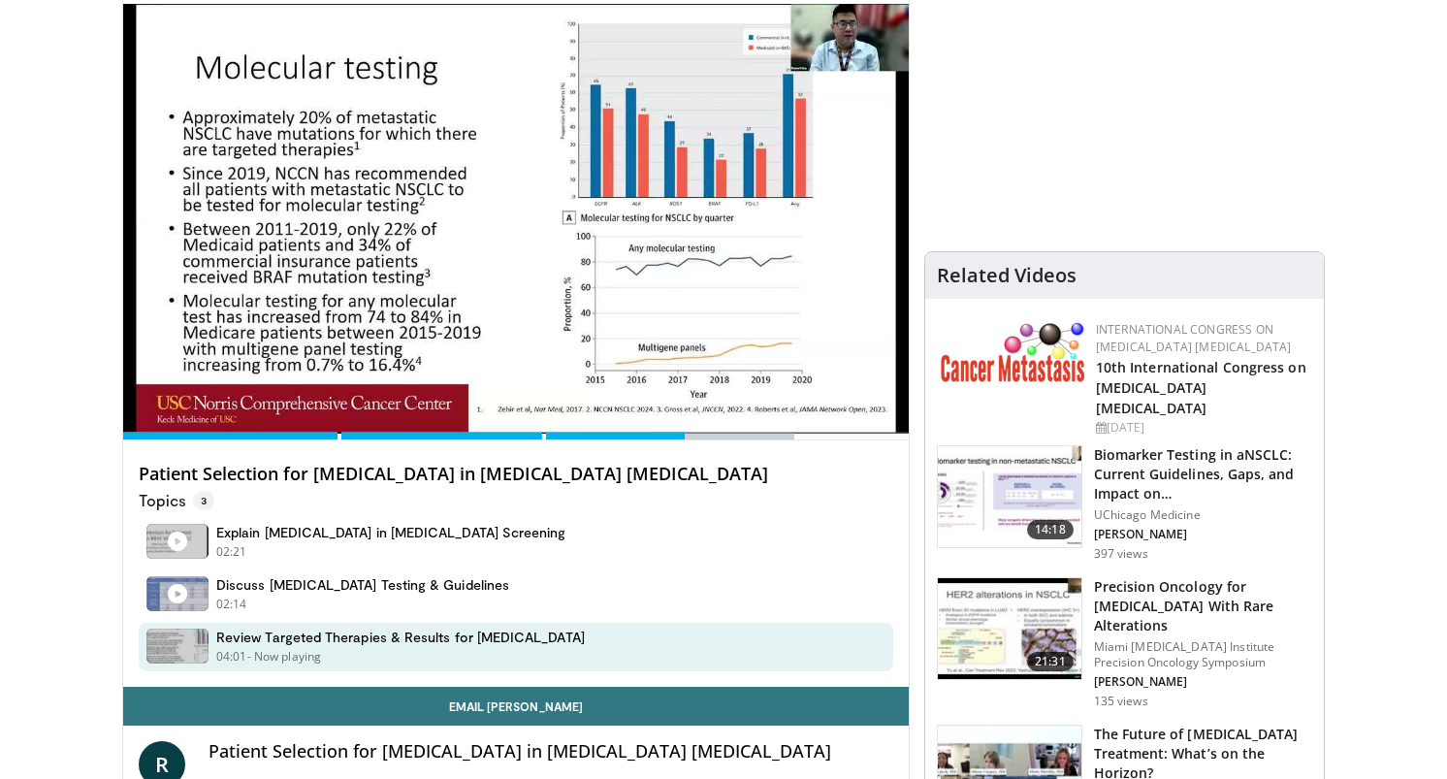
scroll to position [198, 0]
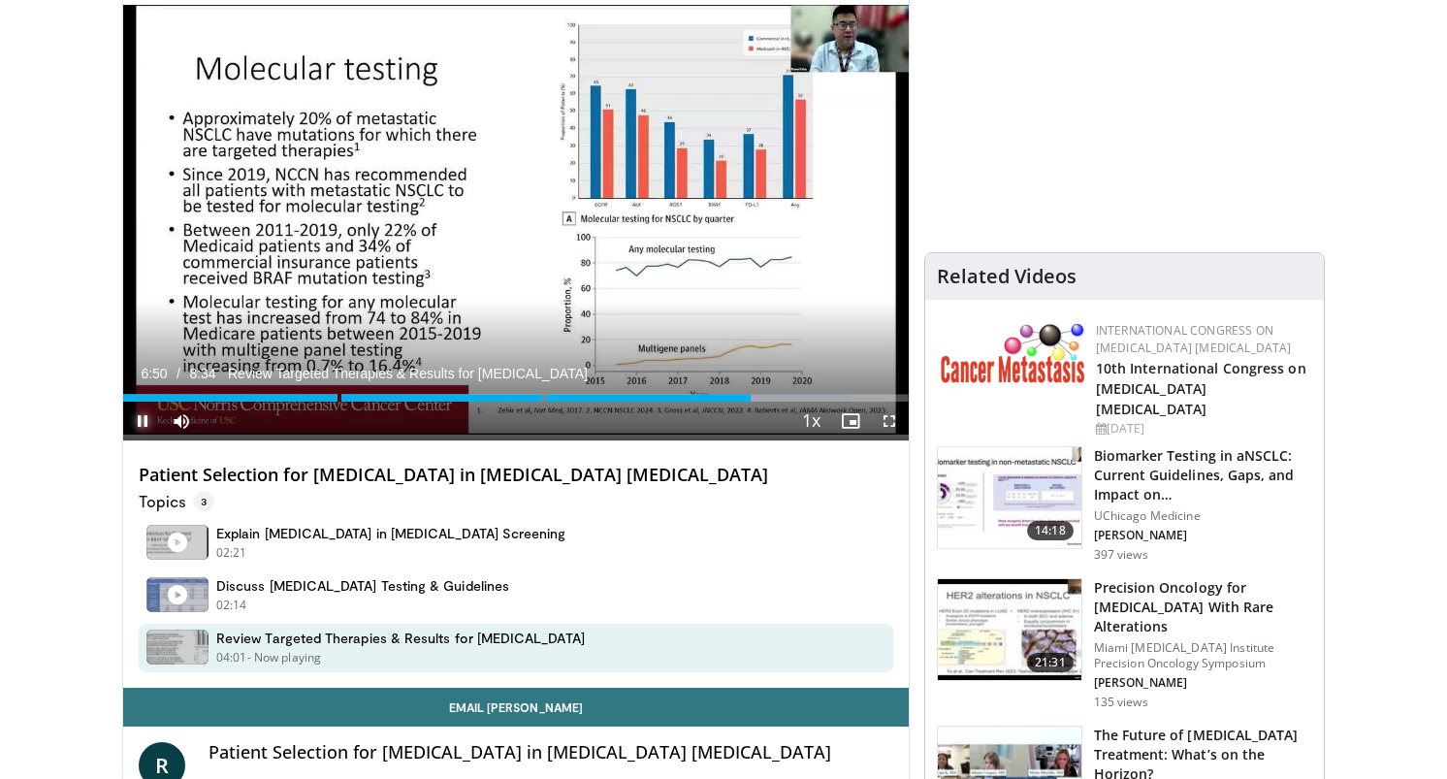
click at [145, 421] on span "Video Player" at bounding box center [142, 420] width 39 height 39
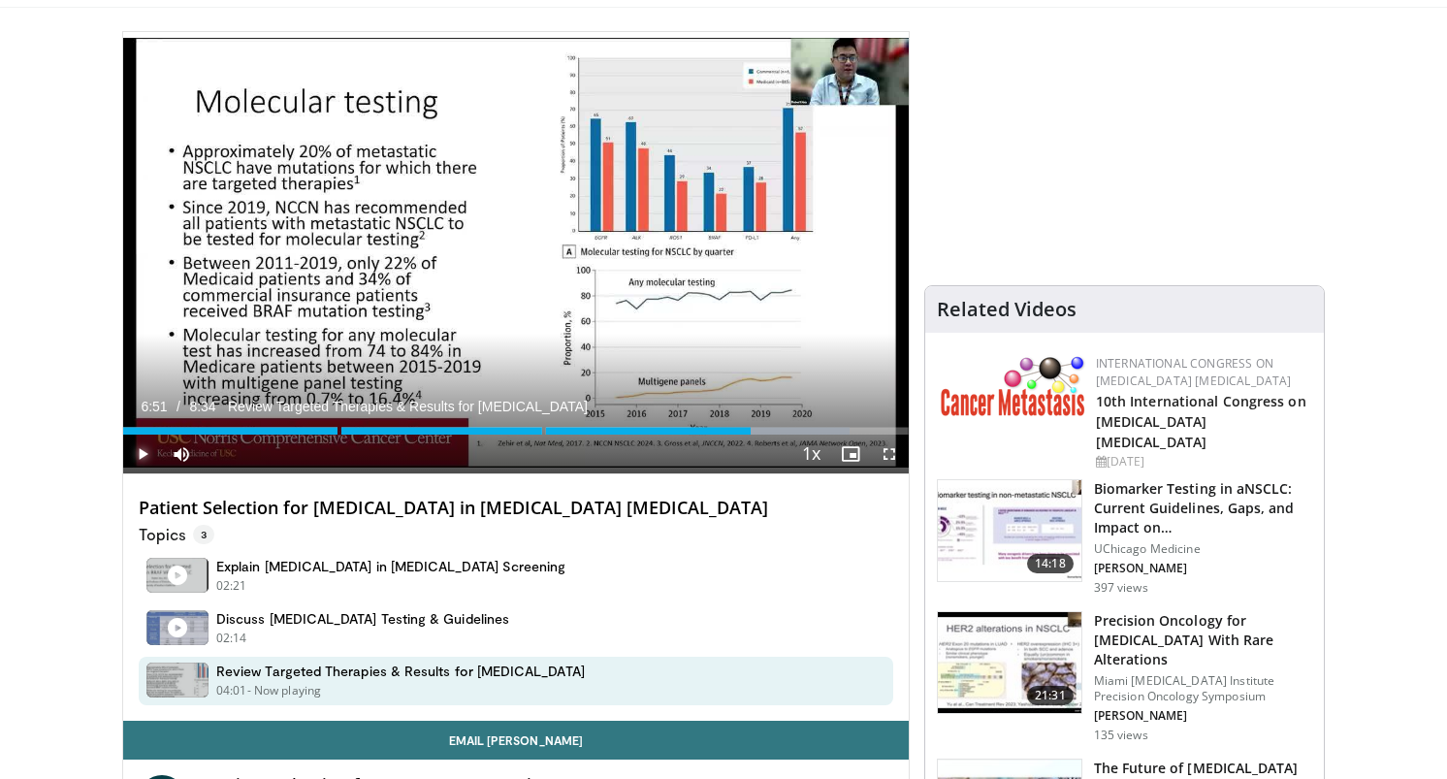
scroll to position [180, 0]
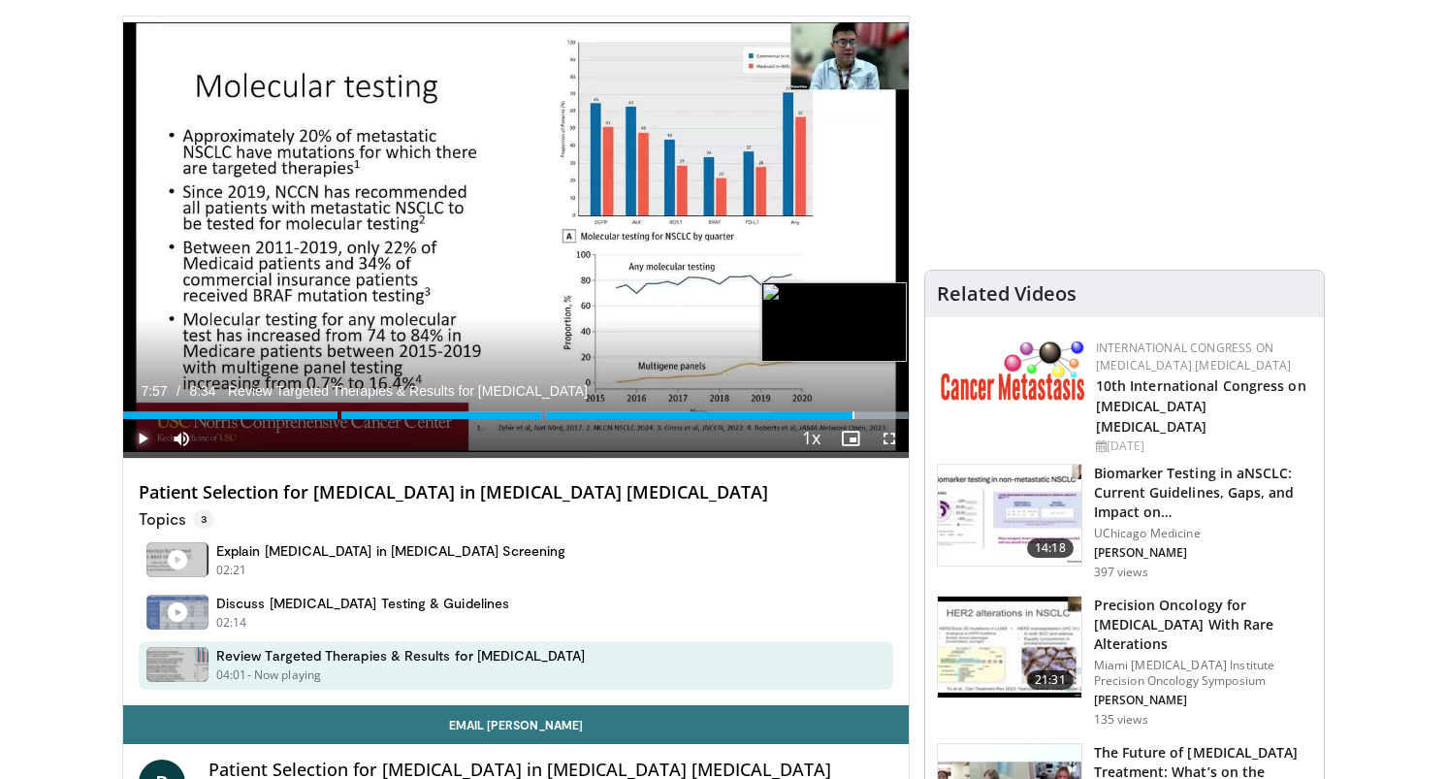
drag, startPoint x: 751, startPoint y: 413, endPoint x: 851, endPoint y: 406, distance: 101.1
click at [851, 406] on div "Loaded : 100.00% 7:57 7:57" at bounding box center [516, 410] width 786 height 18
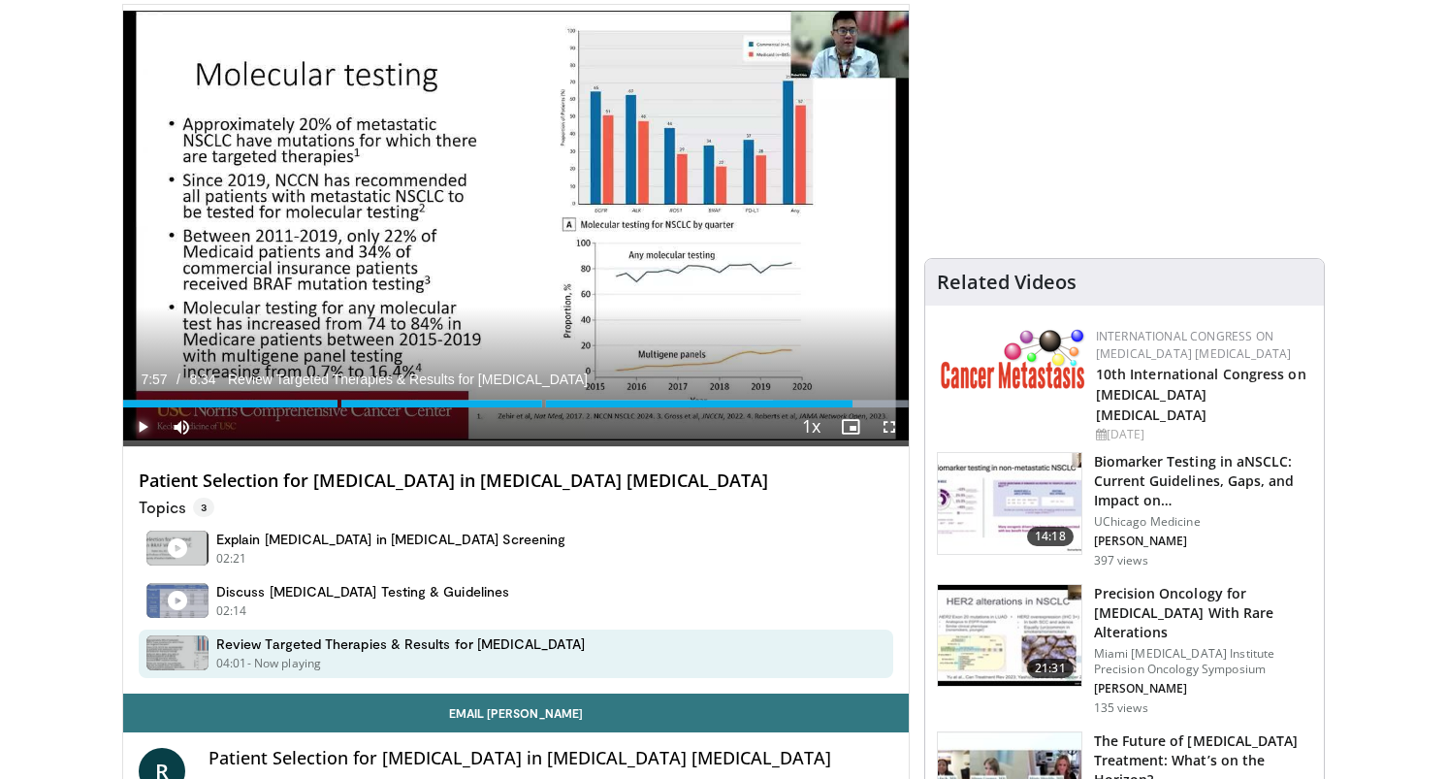
scroll to position [0, 0]
